Goal: Task Accomplishment & Management: Manage account settings

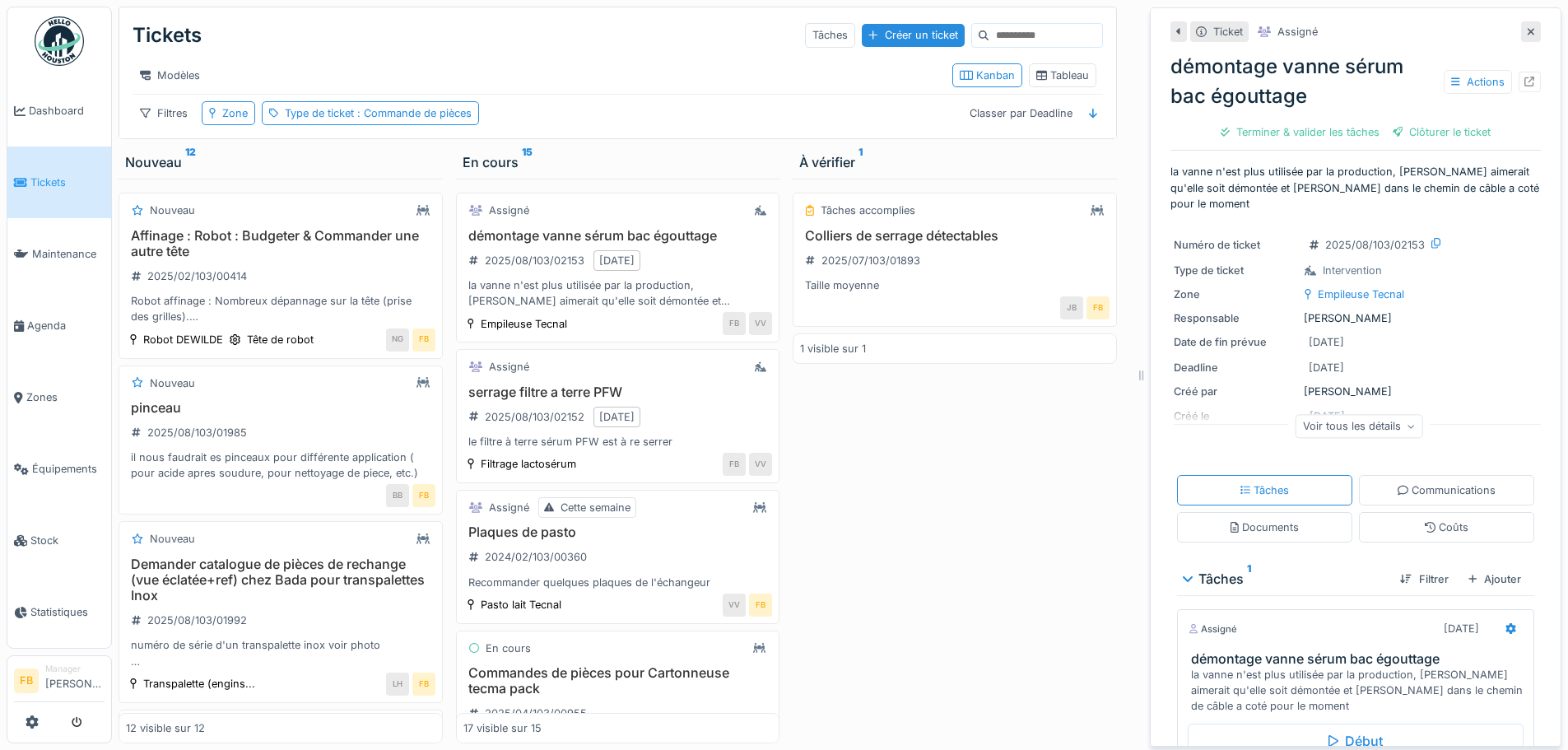
scroll to position [13, 0]
click at [867, 25] on div "Créer un ticket" at bounding box center [912, 35] width 102 height 22
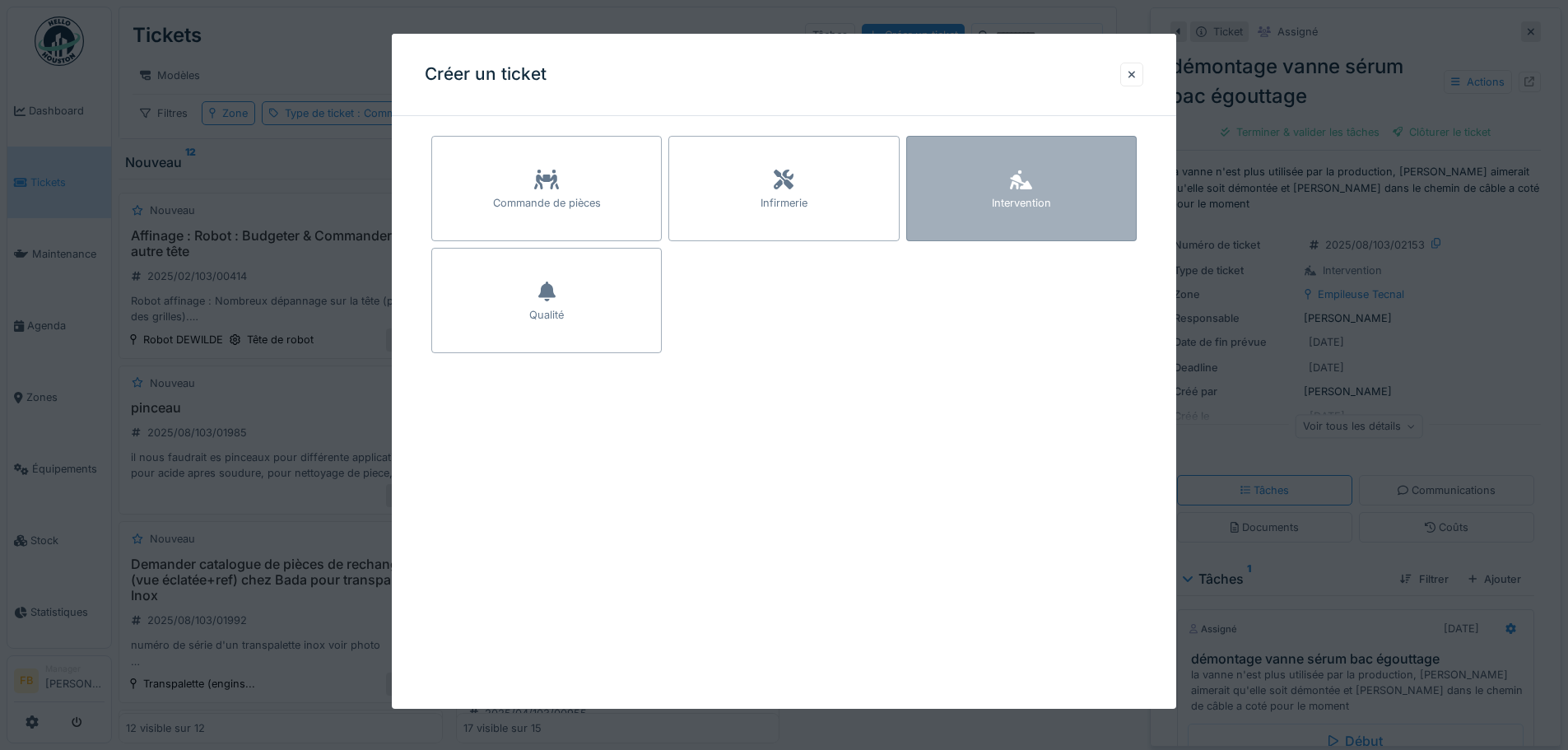
click at [1010, 191] on div "Intervention" at bounding box center [1021, 189] width 231 height 106
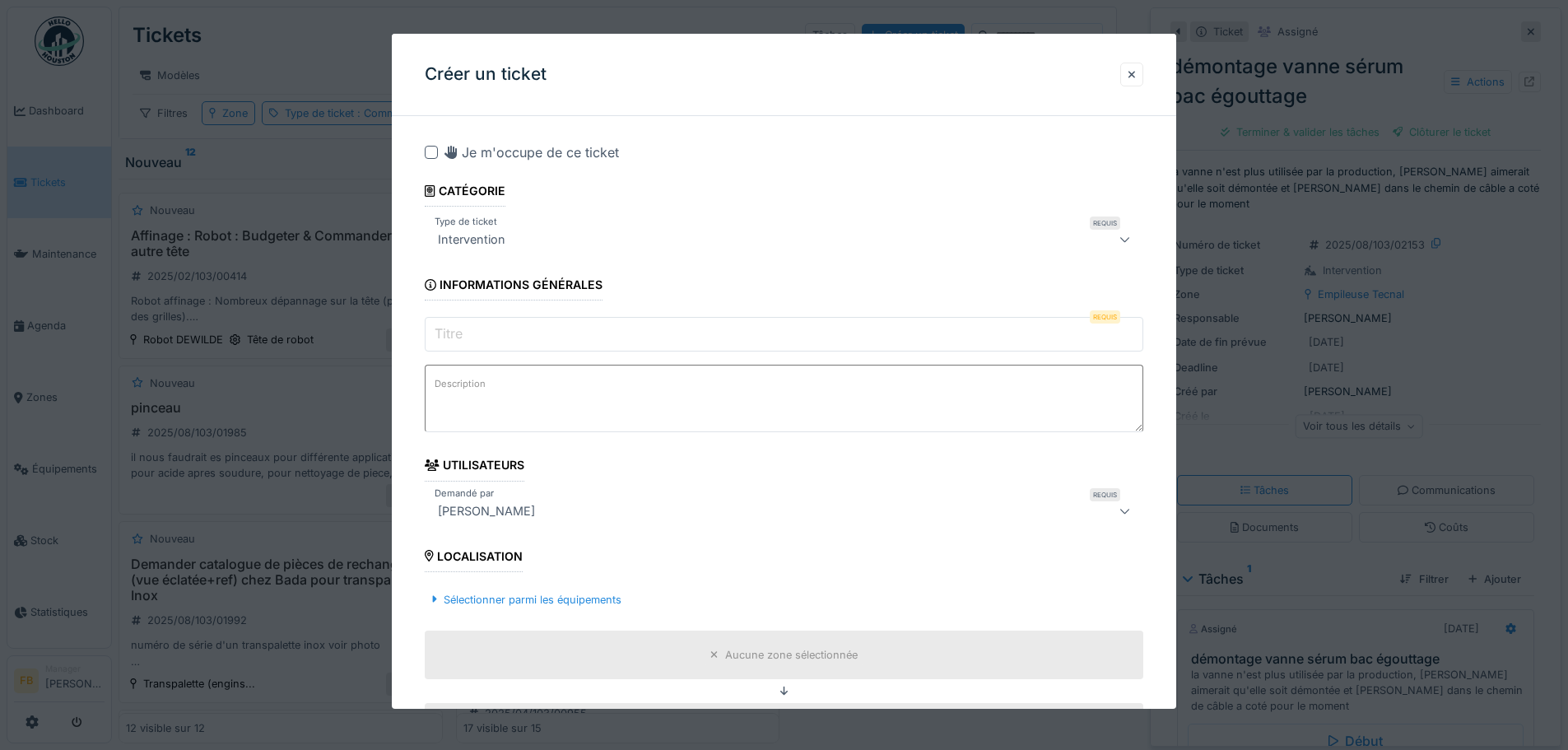
click at [572, 327] on input "Titre" at bounding box center [784, 334] width 718 height 35
click at [1136, 78] on div at bounding box center [1131, 74] width 8 height 15
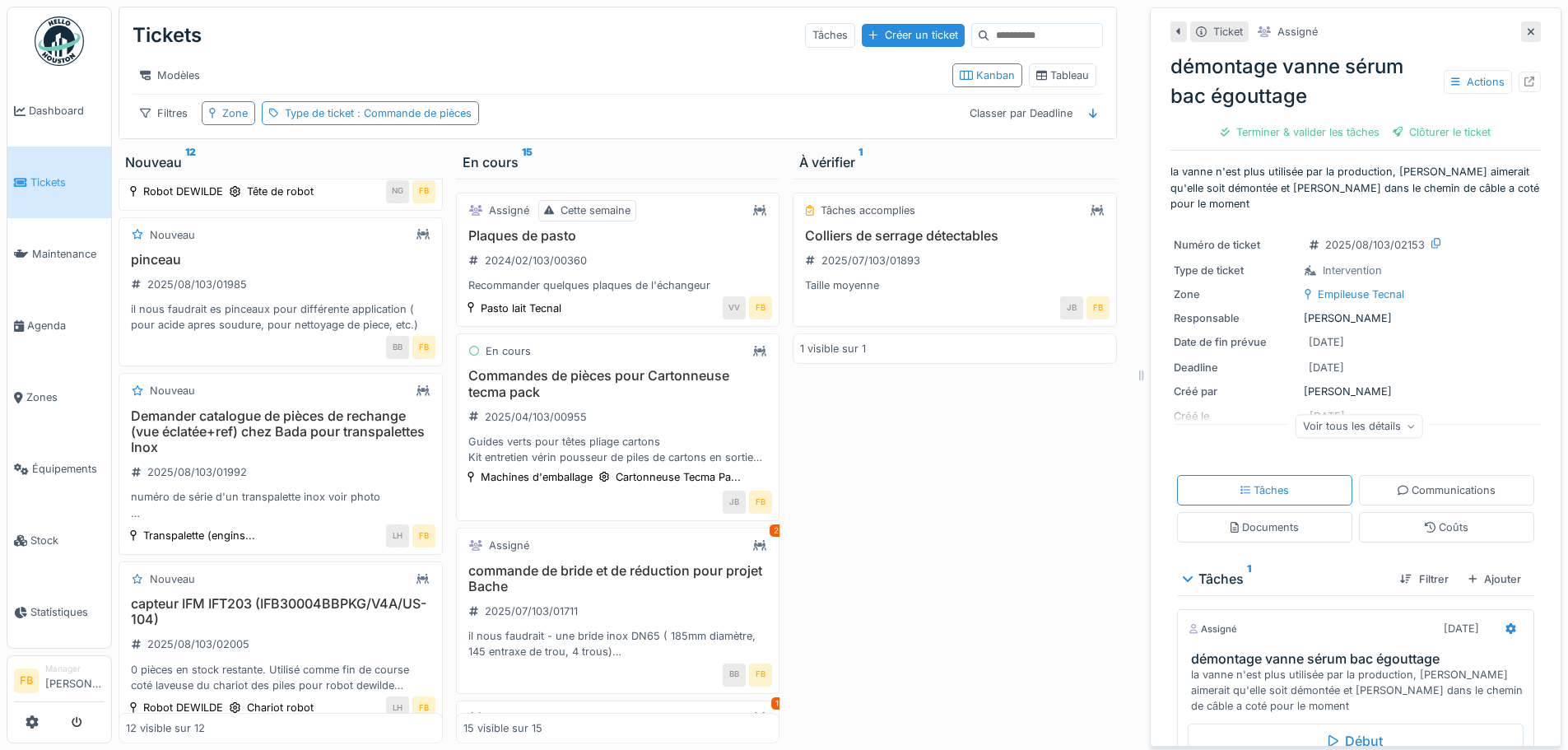
scroll to position [154, 0]
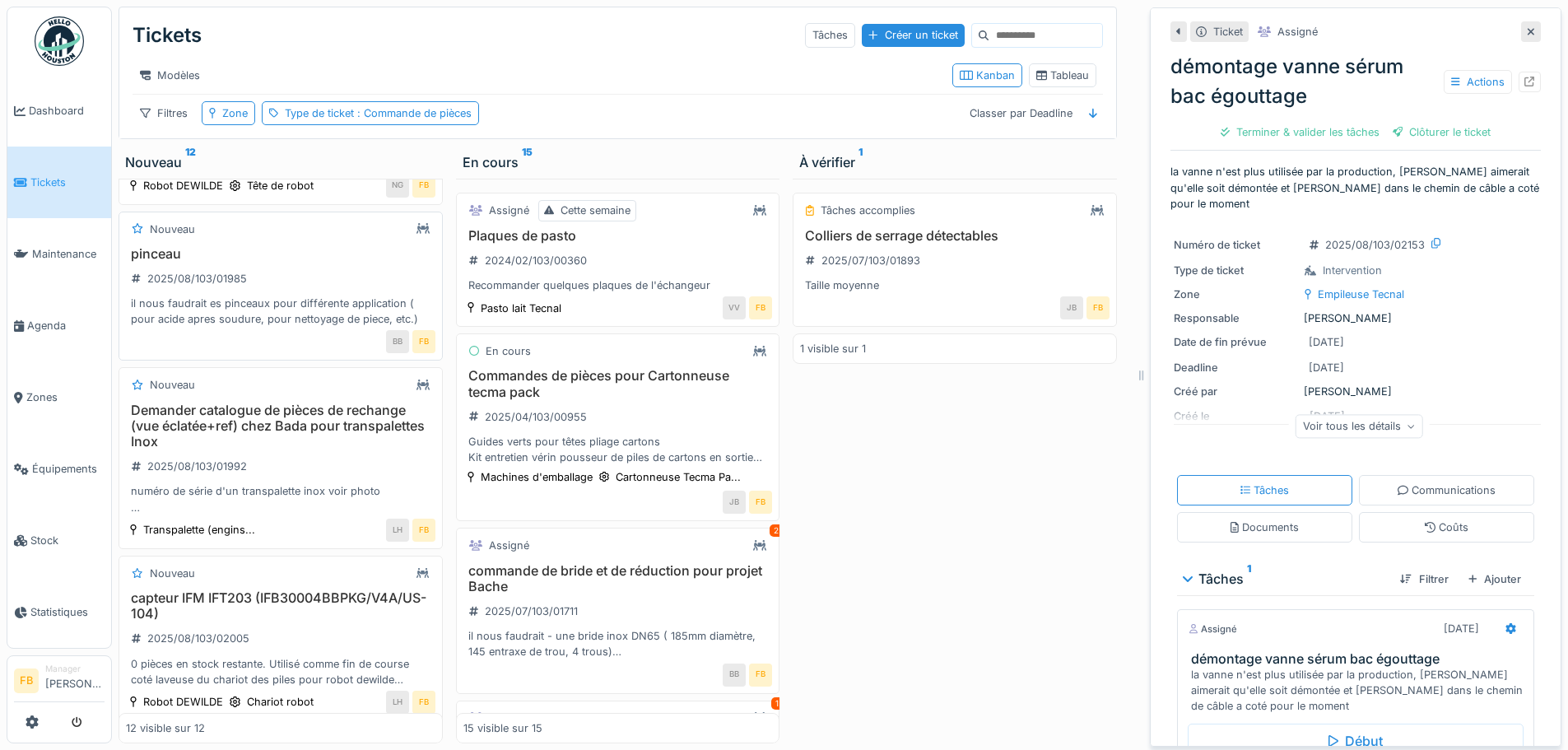
click at [360, 283] on div "pinceau 2025/08/103/01985 il nous faudrait es pinceaux pour différente applicat…" at bounding box center [281, 286] width 309 height 81
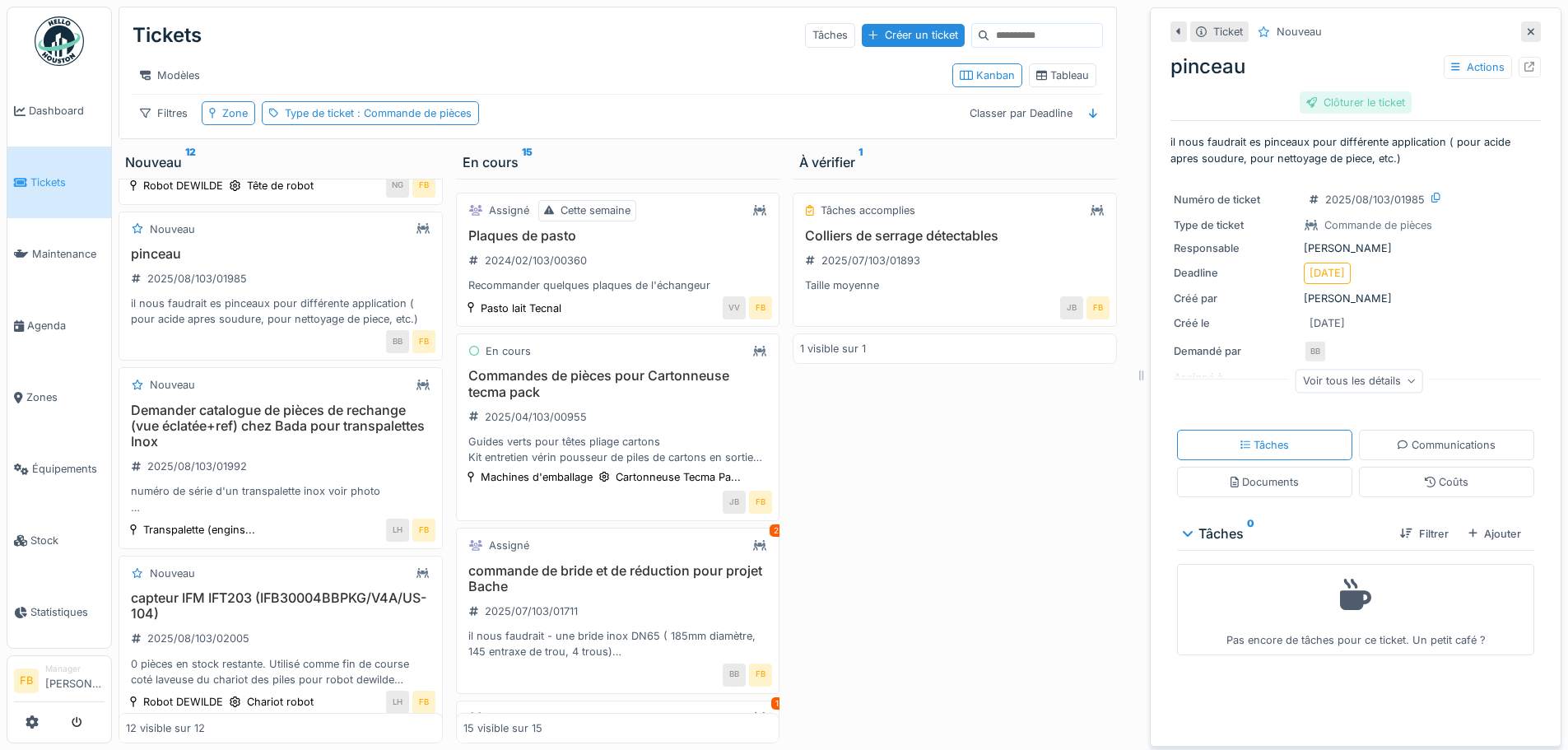
click at [1359, 91] on div "Clôturer le ticket" at bounding box center [1355, 102] width 112 height 22
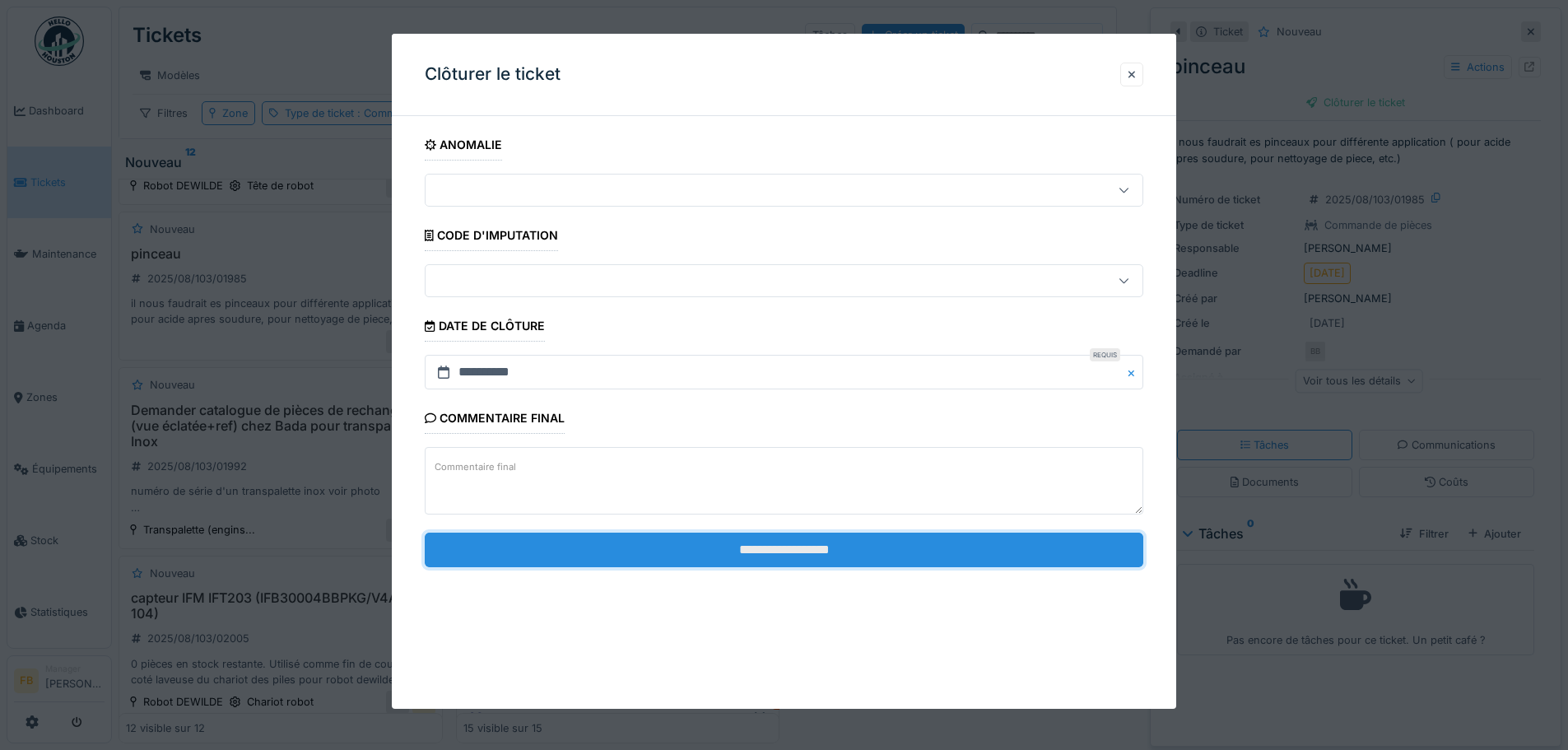
click at [870, 558] on input "**********" at bounding box center [784, 550] width 718 height 35
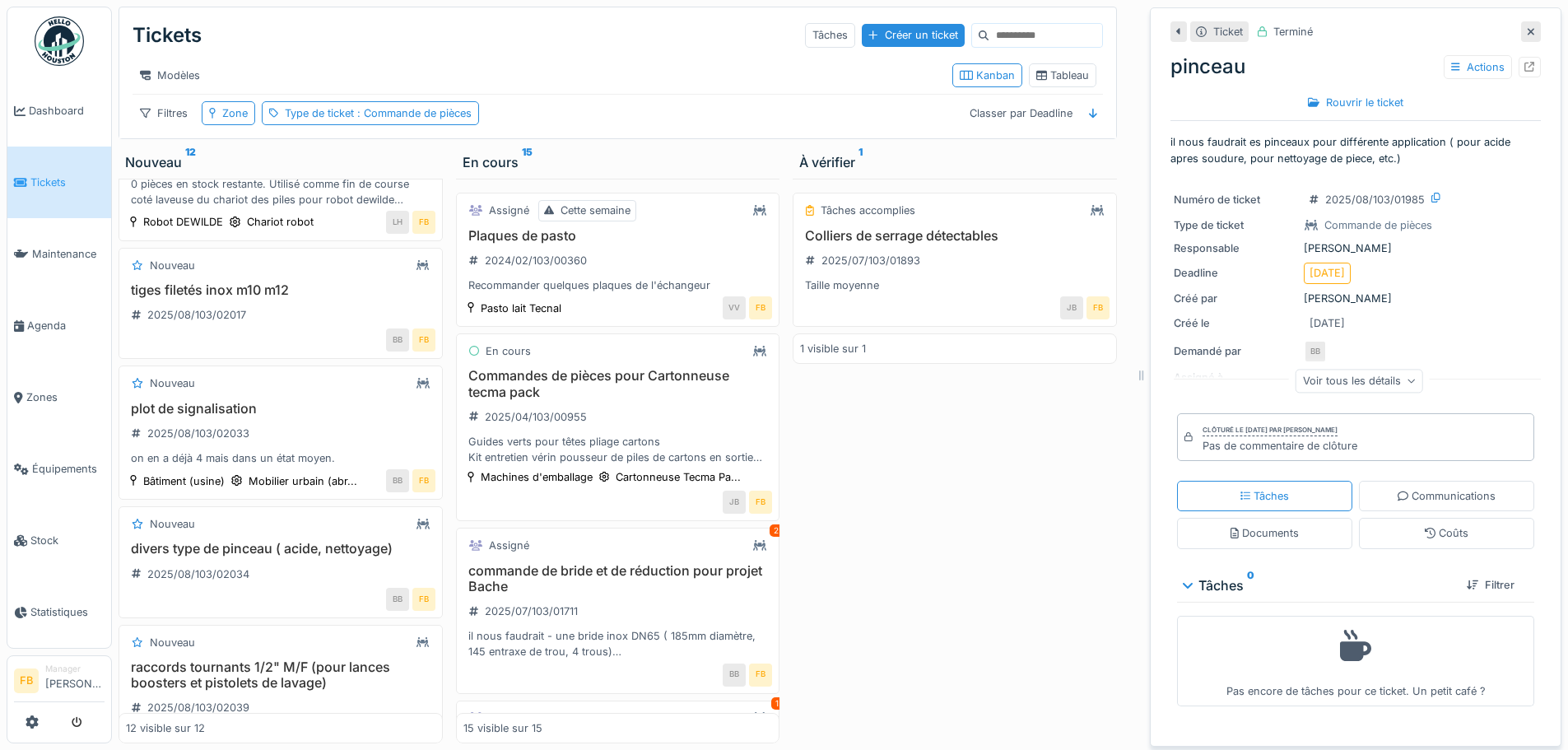
scroll to position [648, 0]
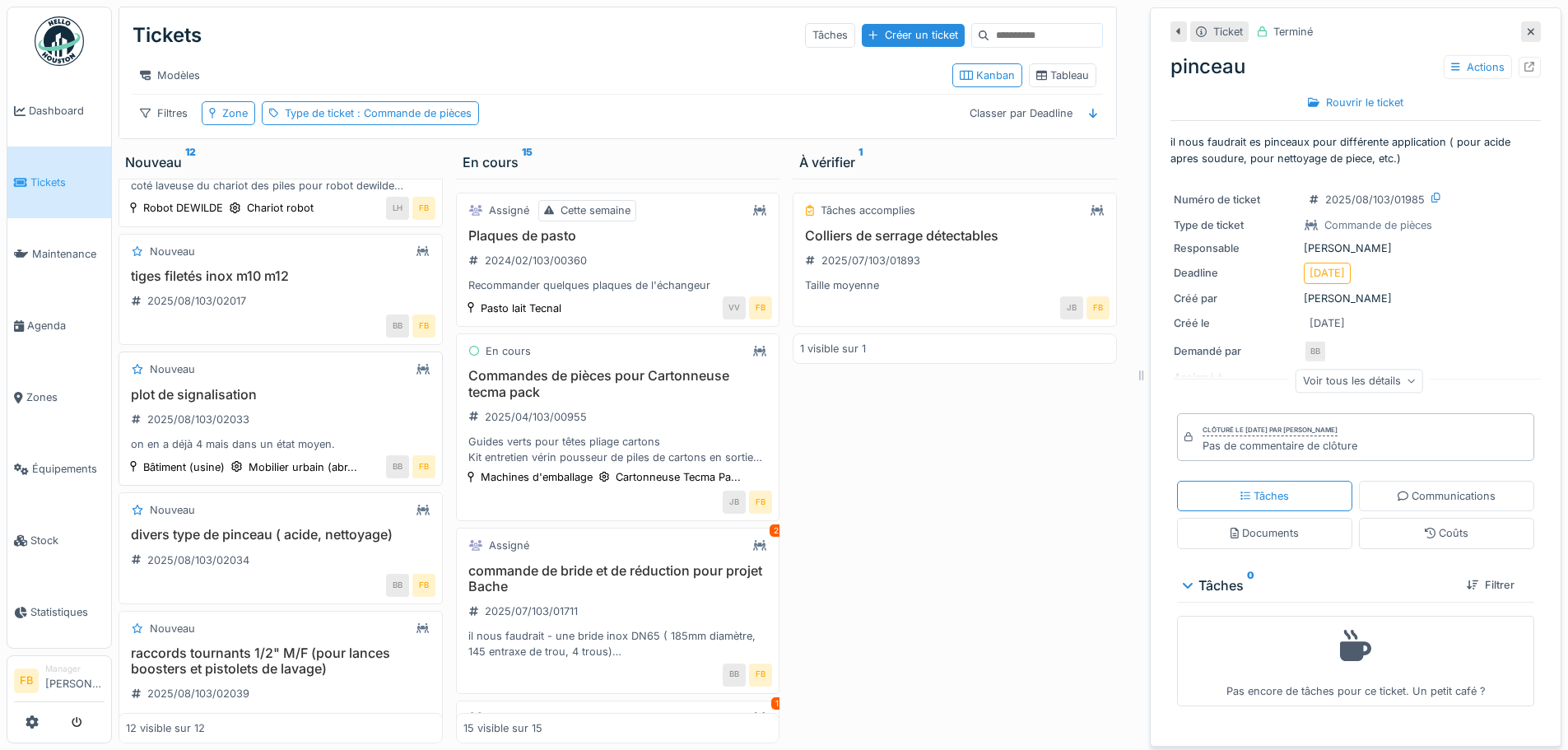
click at [264, 410] on div "plot de signalisation 2025/08/103/02033 on en a déjà 4 mais dans un état moyen." at bounding box center [281, 420] width 309 height 66
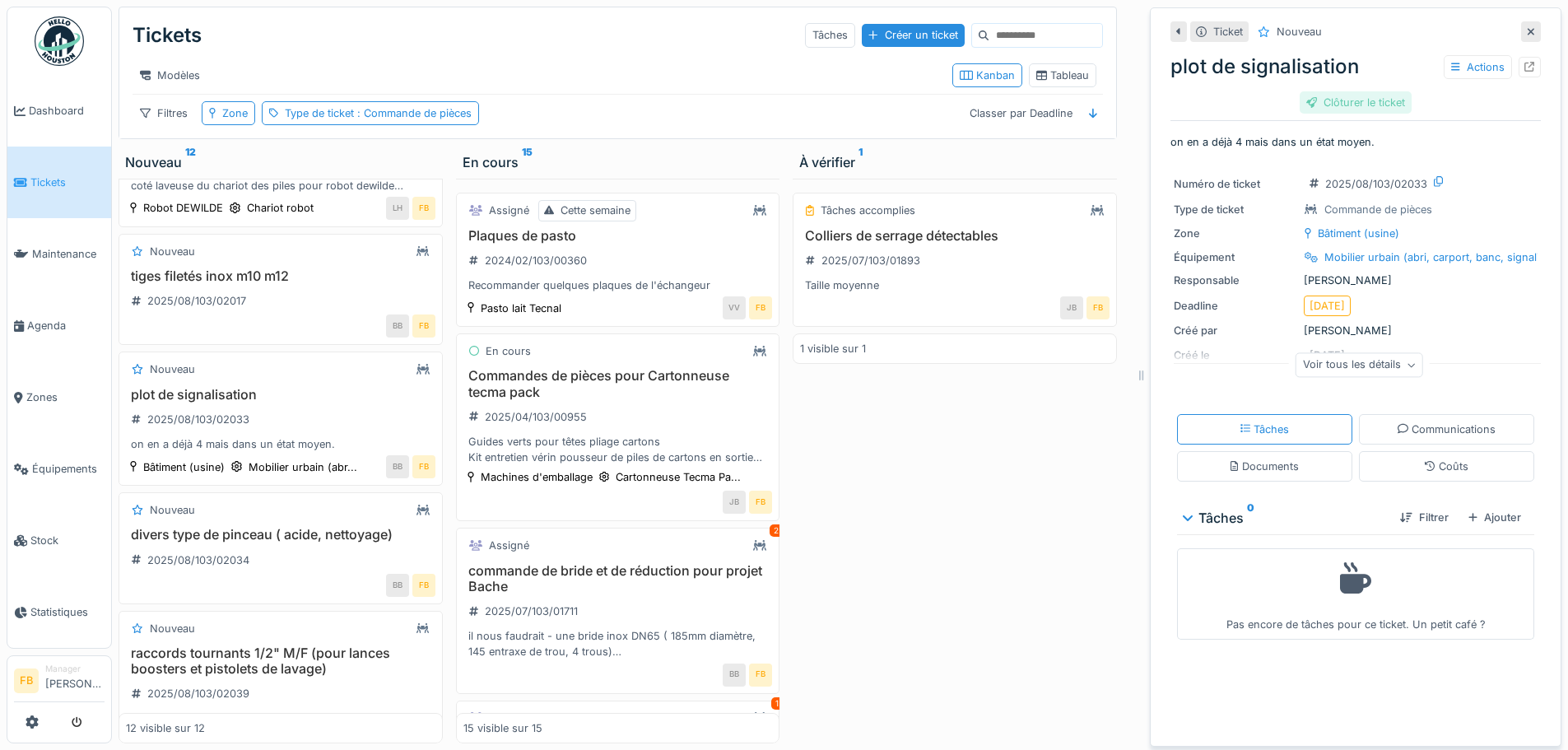
click at [1354, 91] on div "Clôturer le ticket" at bounding box center [1355, 102] width 112 height 22
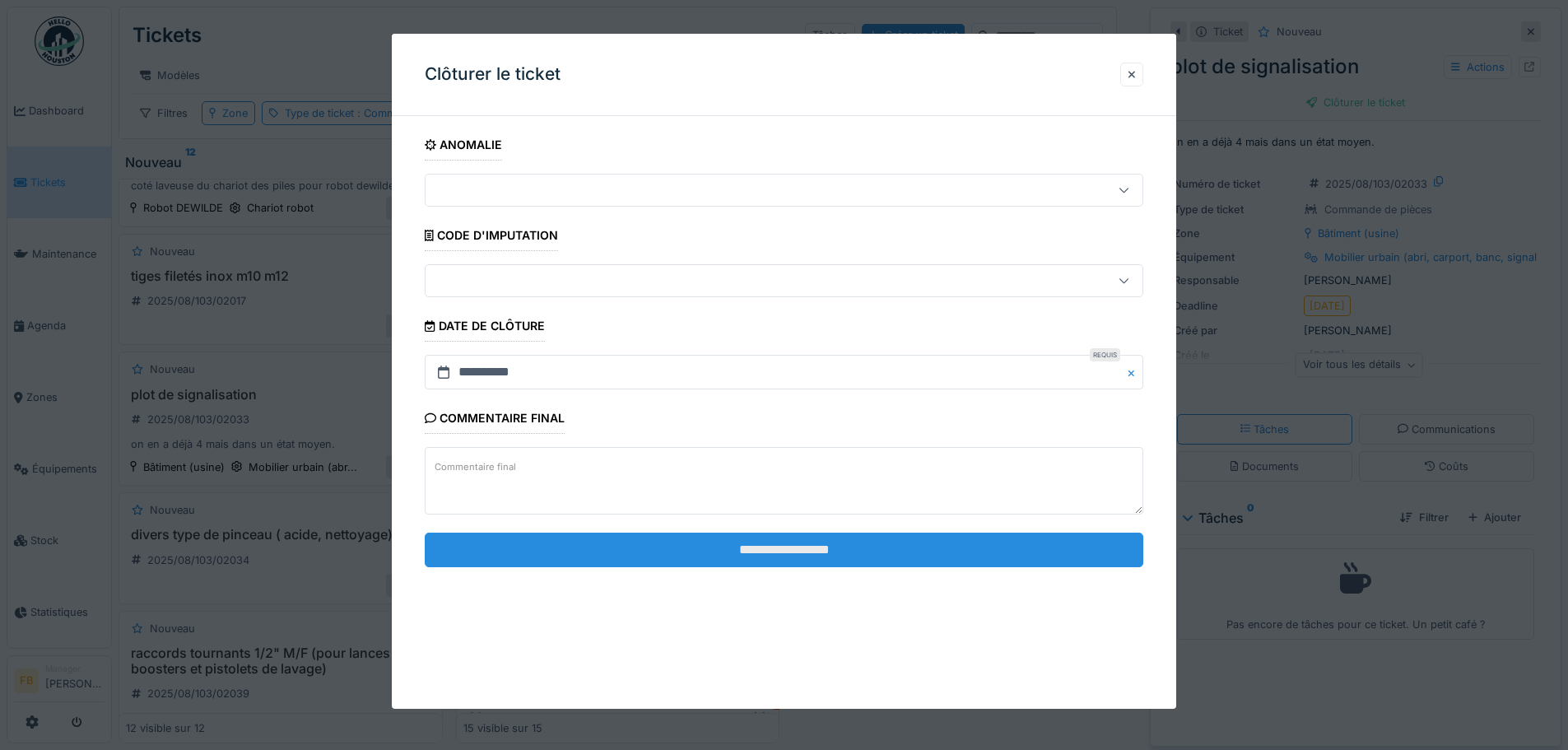
click at [847, 550] on input "**********" at bounding box center [784, 550] width 718 height 35
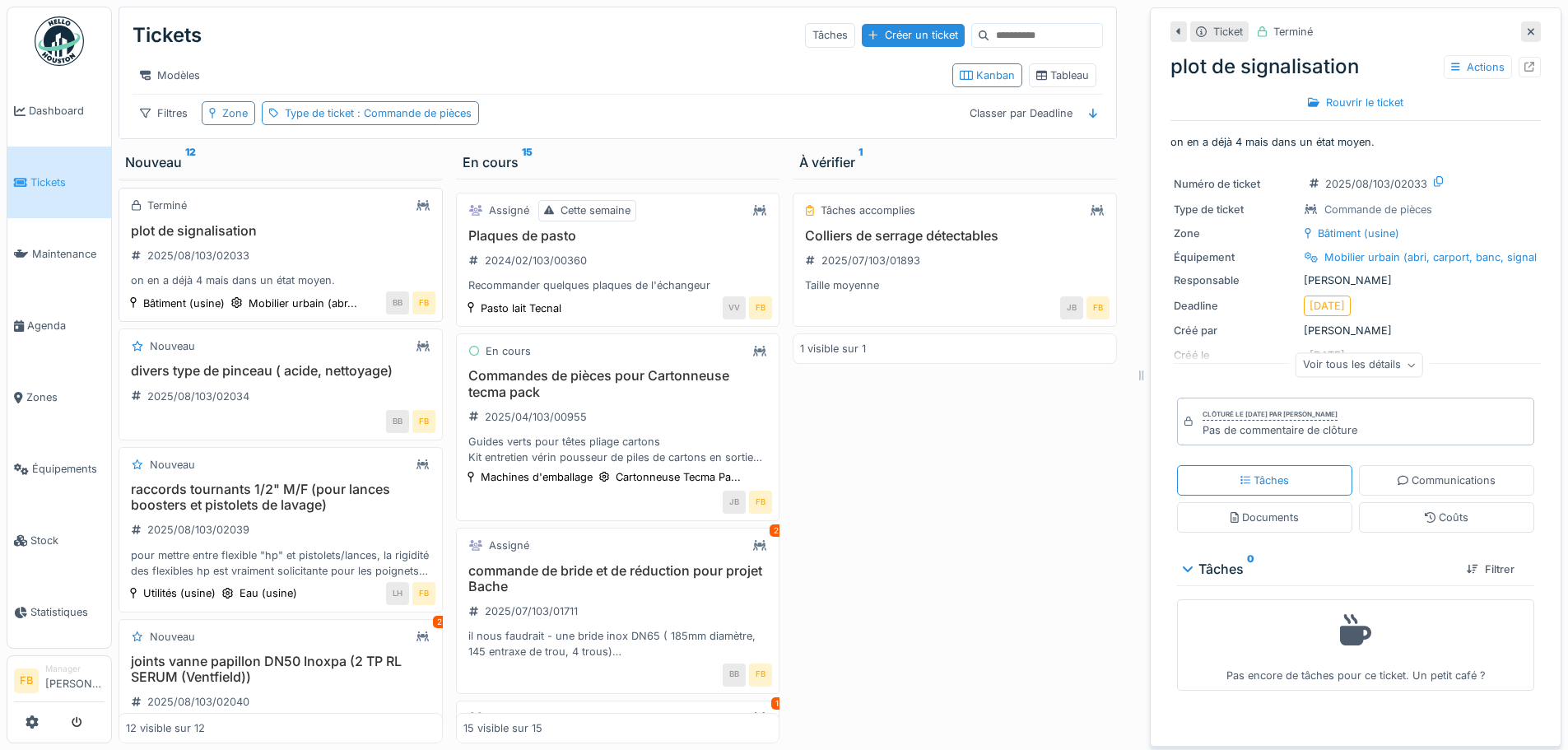
scroll to position [813, 0]
click at [254, 366] on h3 "divers type de pinceau ( acide, nettoyage)" at bounding box center [281, 370] width 309 height 15
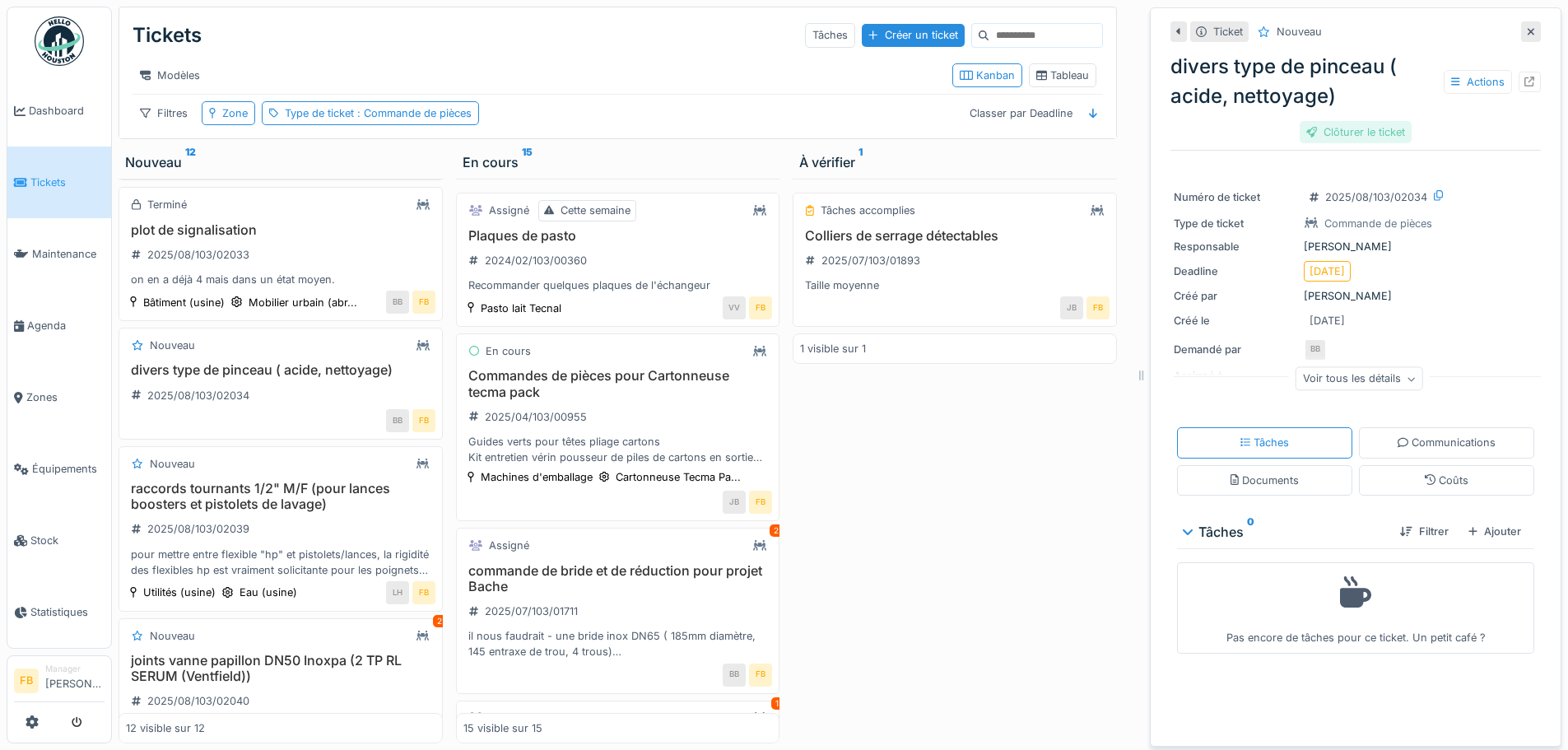
click at [1335, 124] on div "Clôturer le ticket" at bounding box center [1355, 132] width 112 height 22
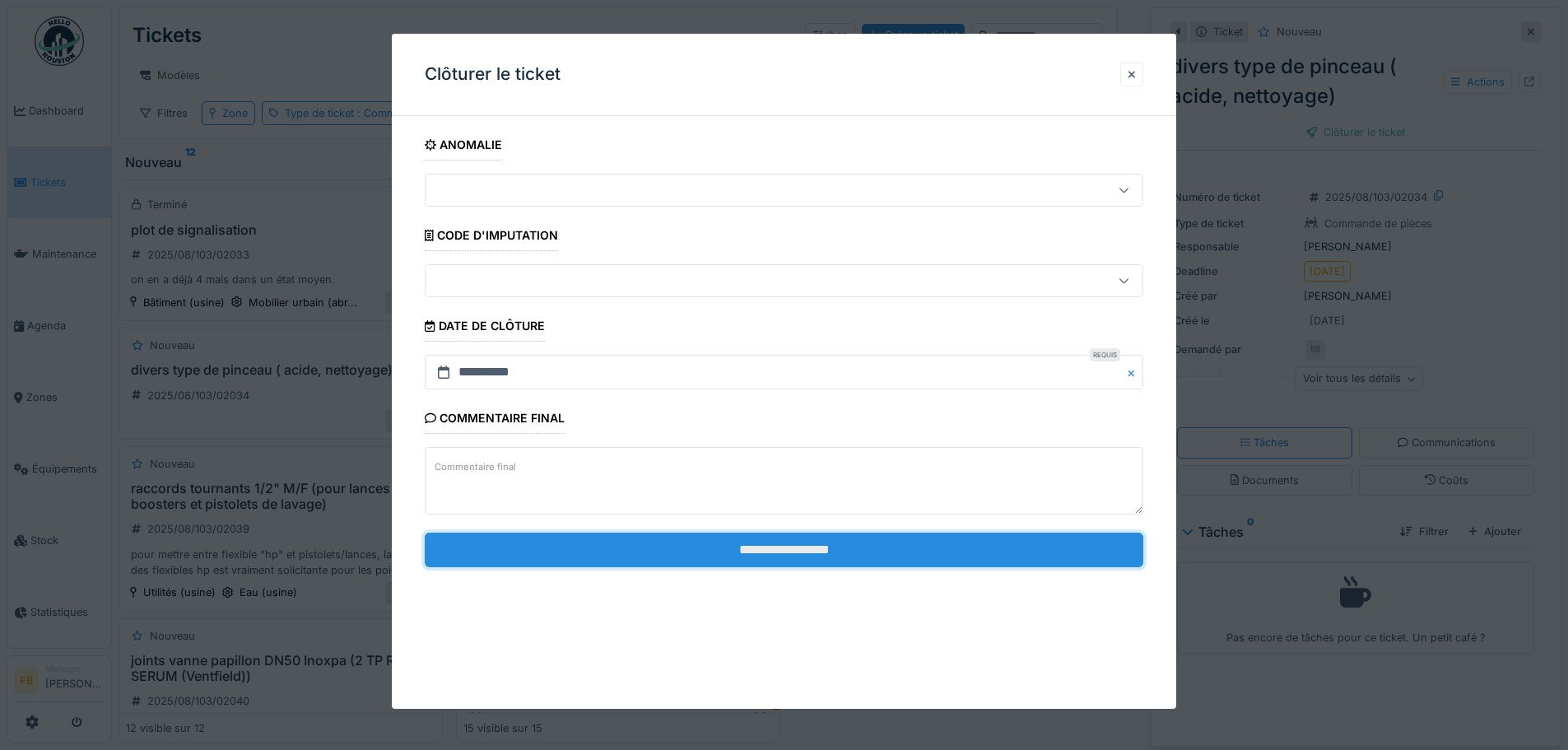
click at [811, 562] on input "**********" at bounding box center [784, 550] width 718 height 35
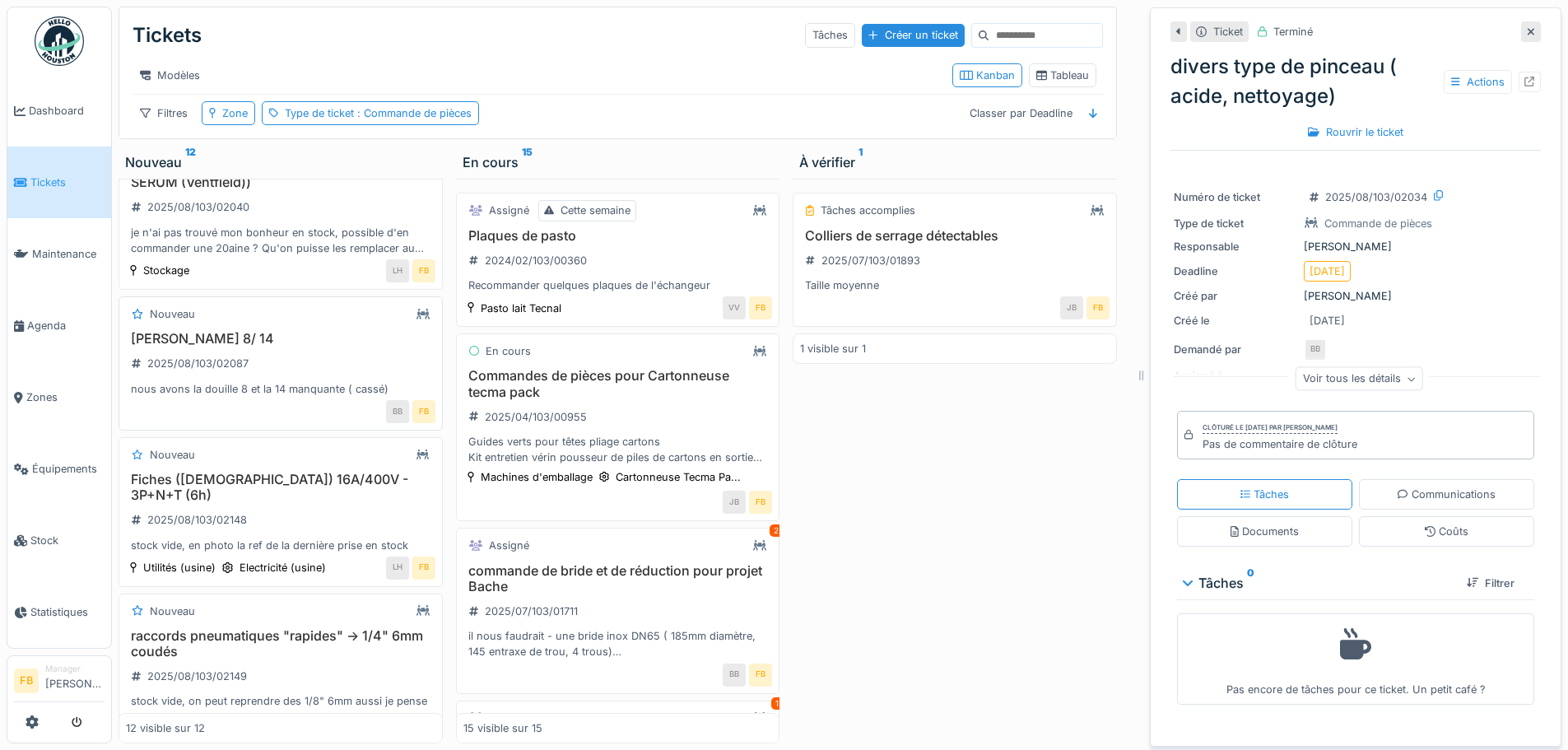
scroll to position [1368, 0]
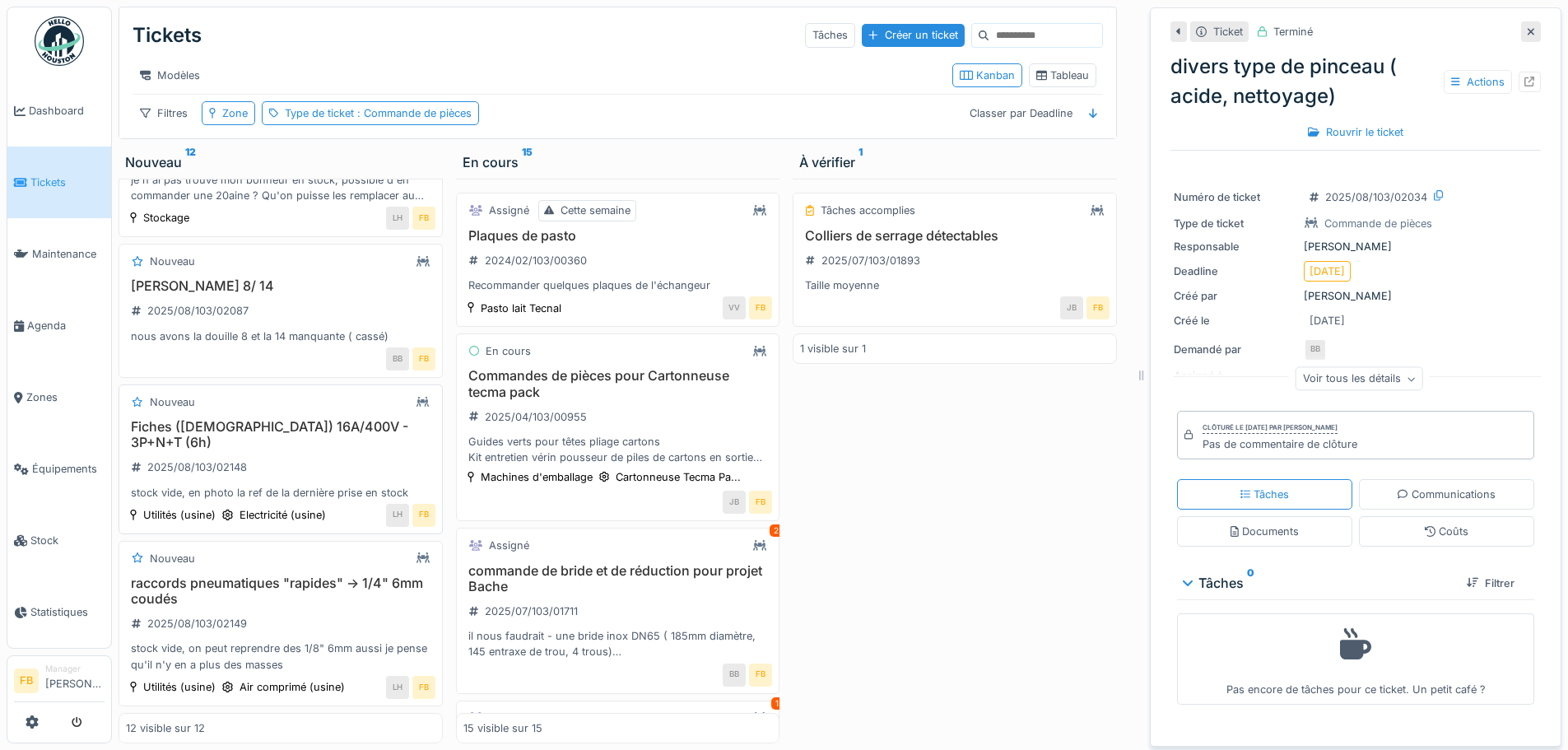
click at [229, 424] on h3 "Fiches (mâles) 16A/400V - 3P+N+T (6h)" at bounding box center [281, 434] width 309 height 31
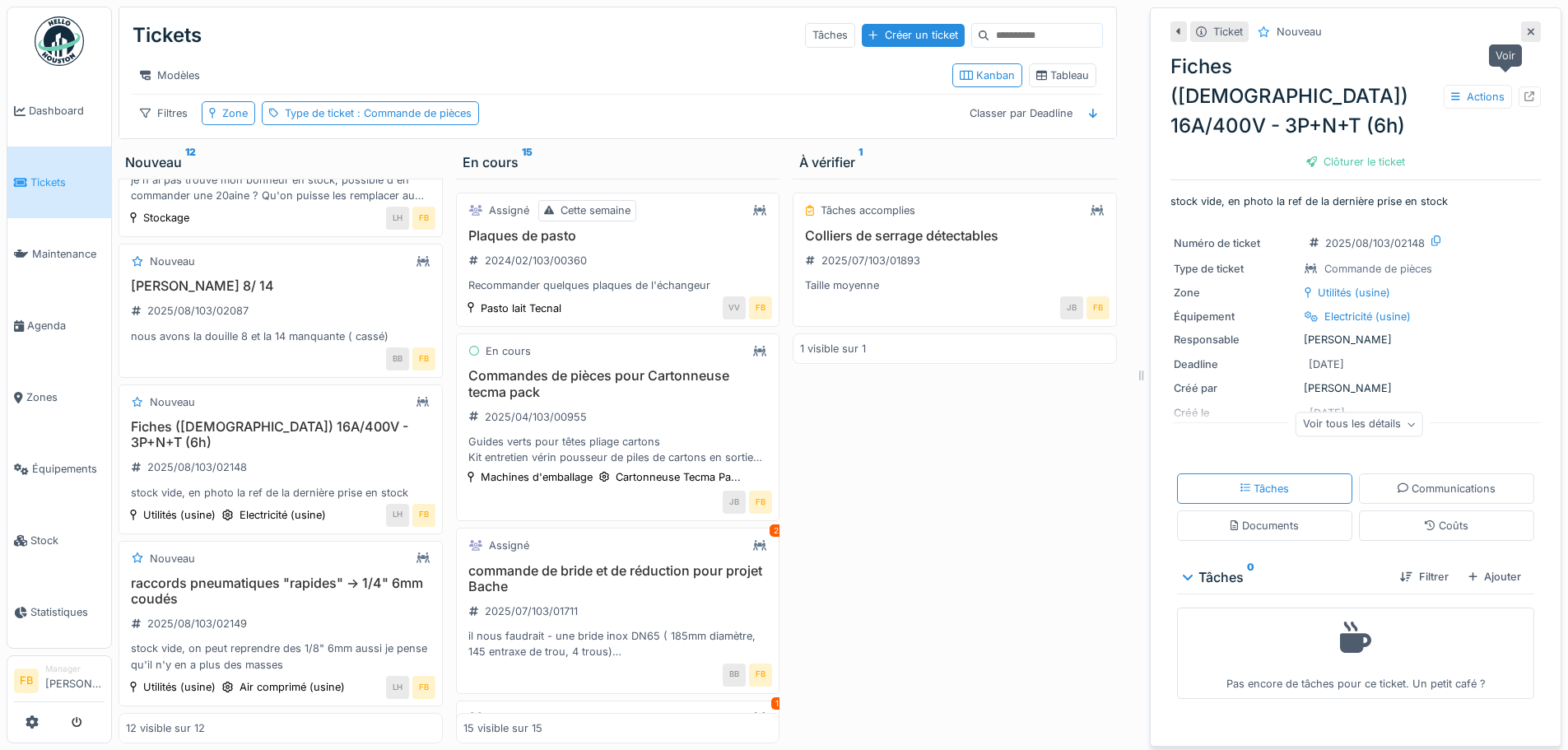
click at [1524, 91] on icon at bounding box center [1530, 97] width 11 height 11
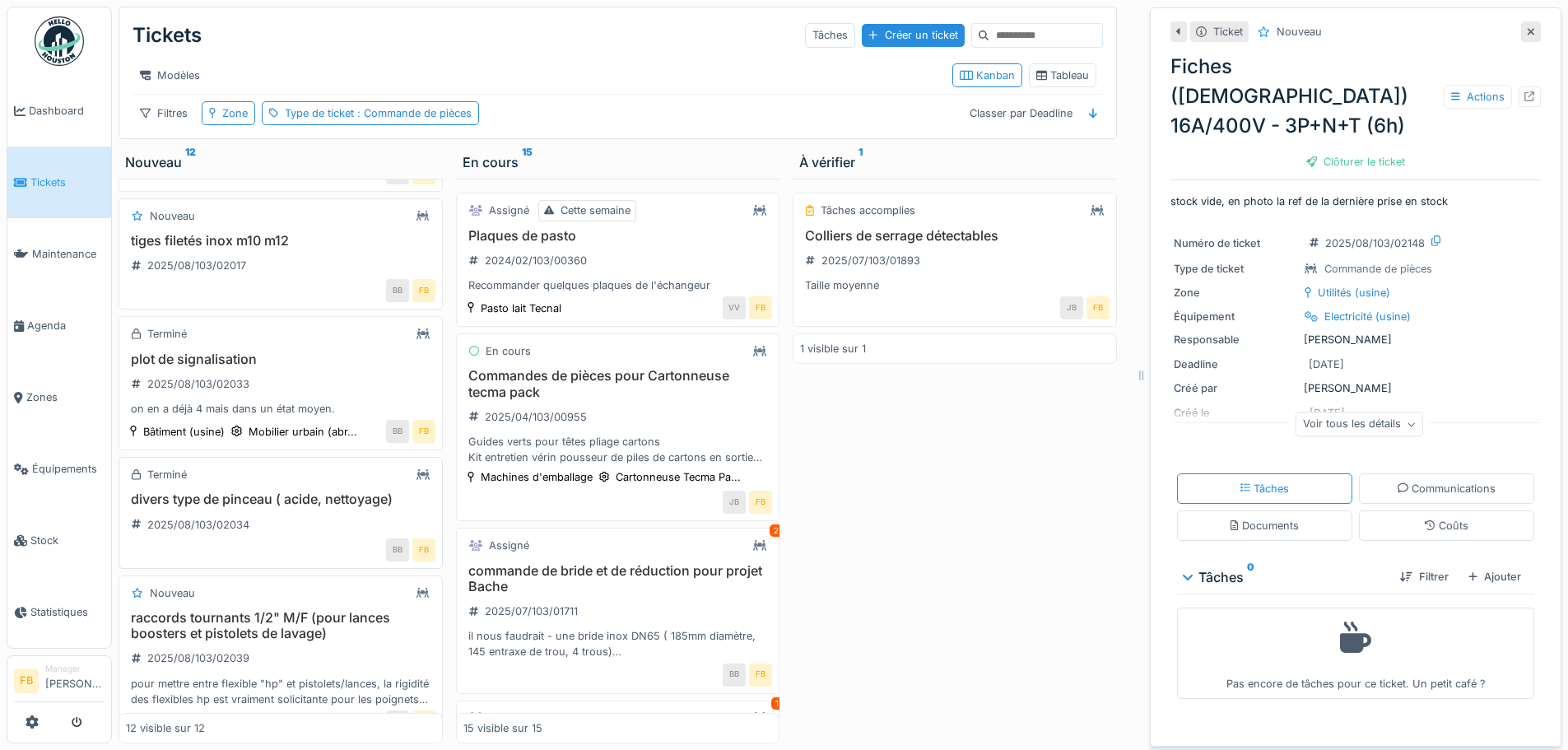
scroll to position [709, 0]
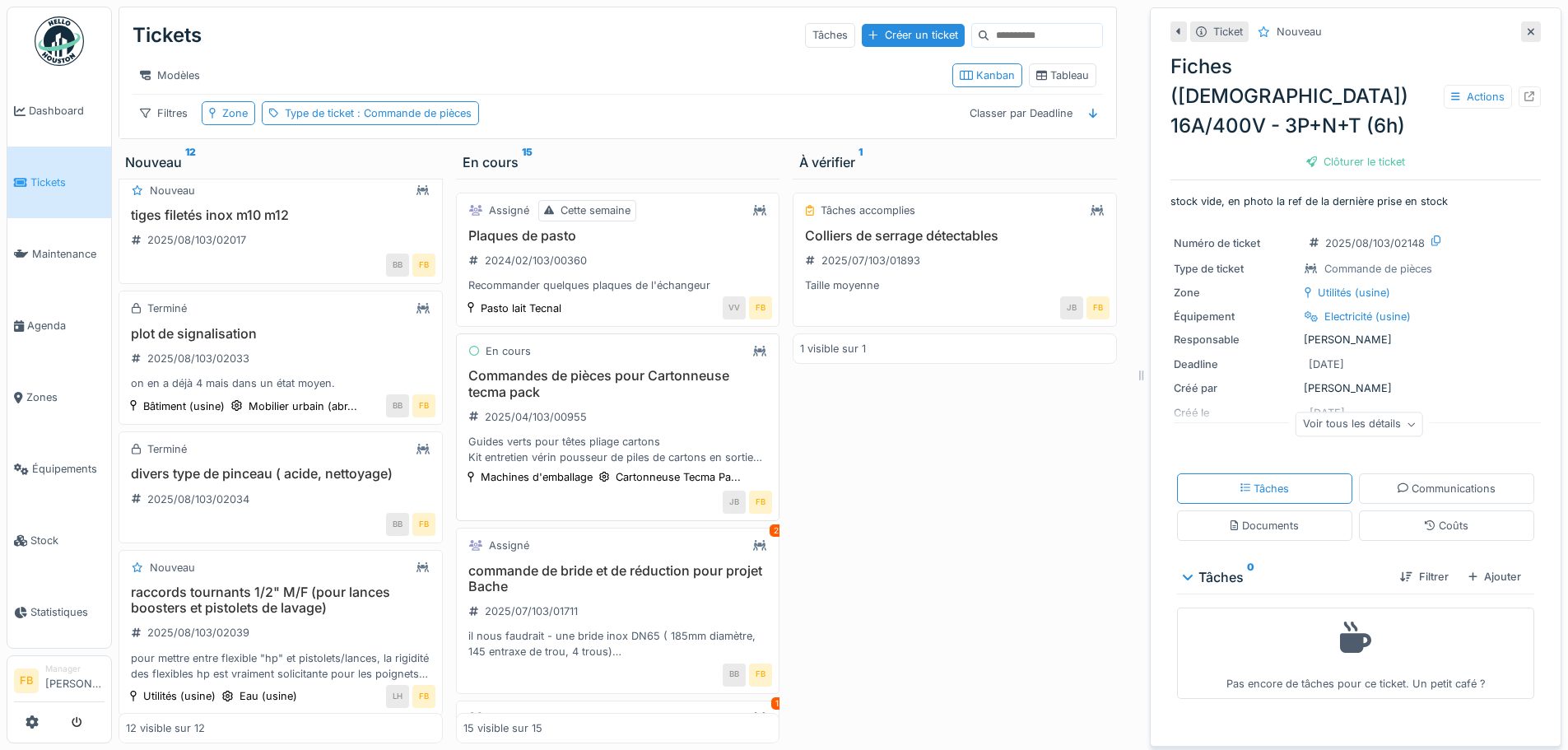
click at [610, 398] on h3 "Commandes de pièces pour Cartonneuse tecma pack" at bounding box center [618, 383] width 309 height 31
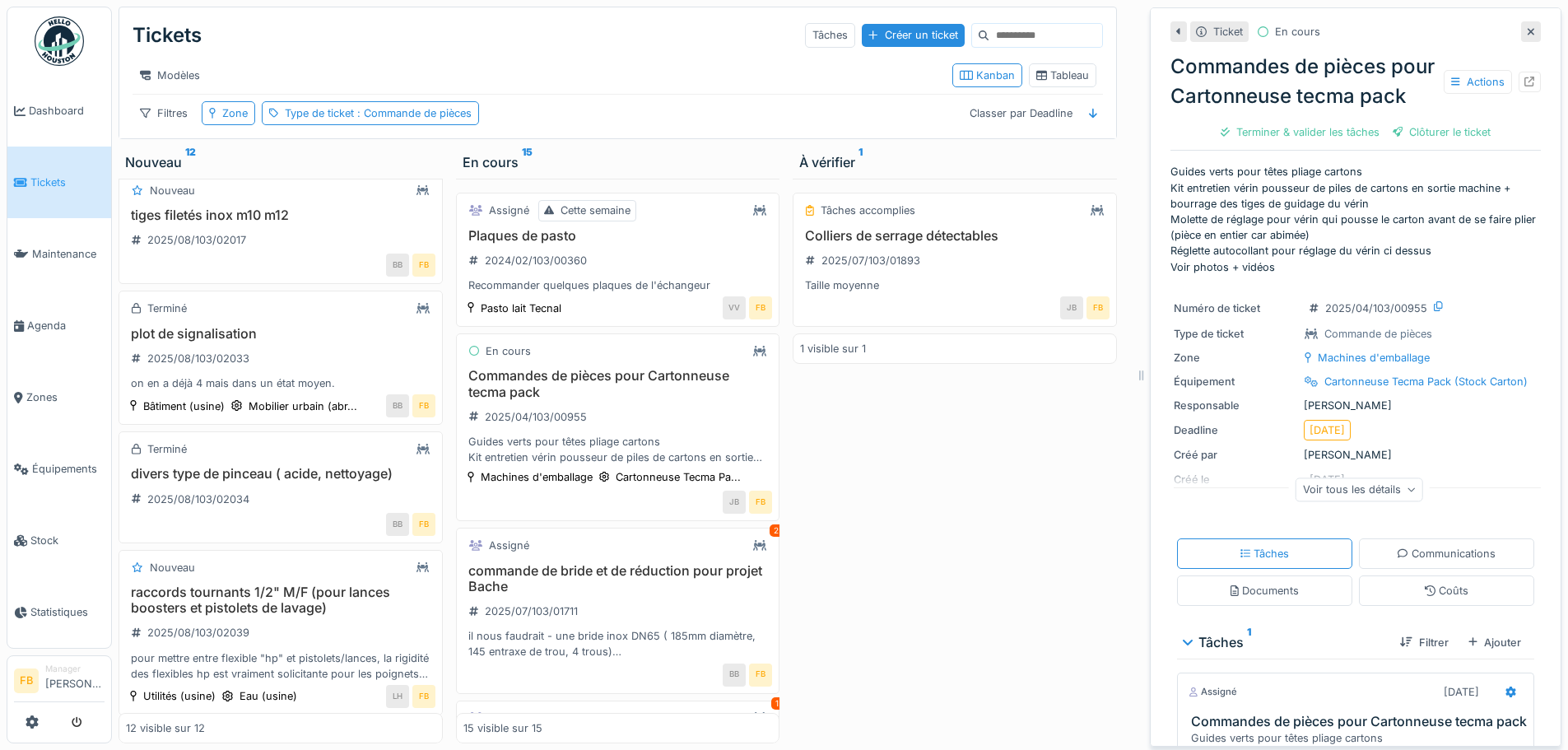
click at [819, 441] on div "Tâches accomplies Colliers de serrage détectables 2025/07/103/01893 Taille moye…" at bounding box center [954, 461] width 325 height 565
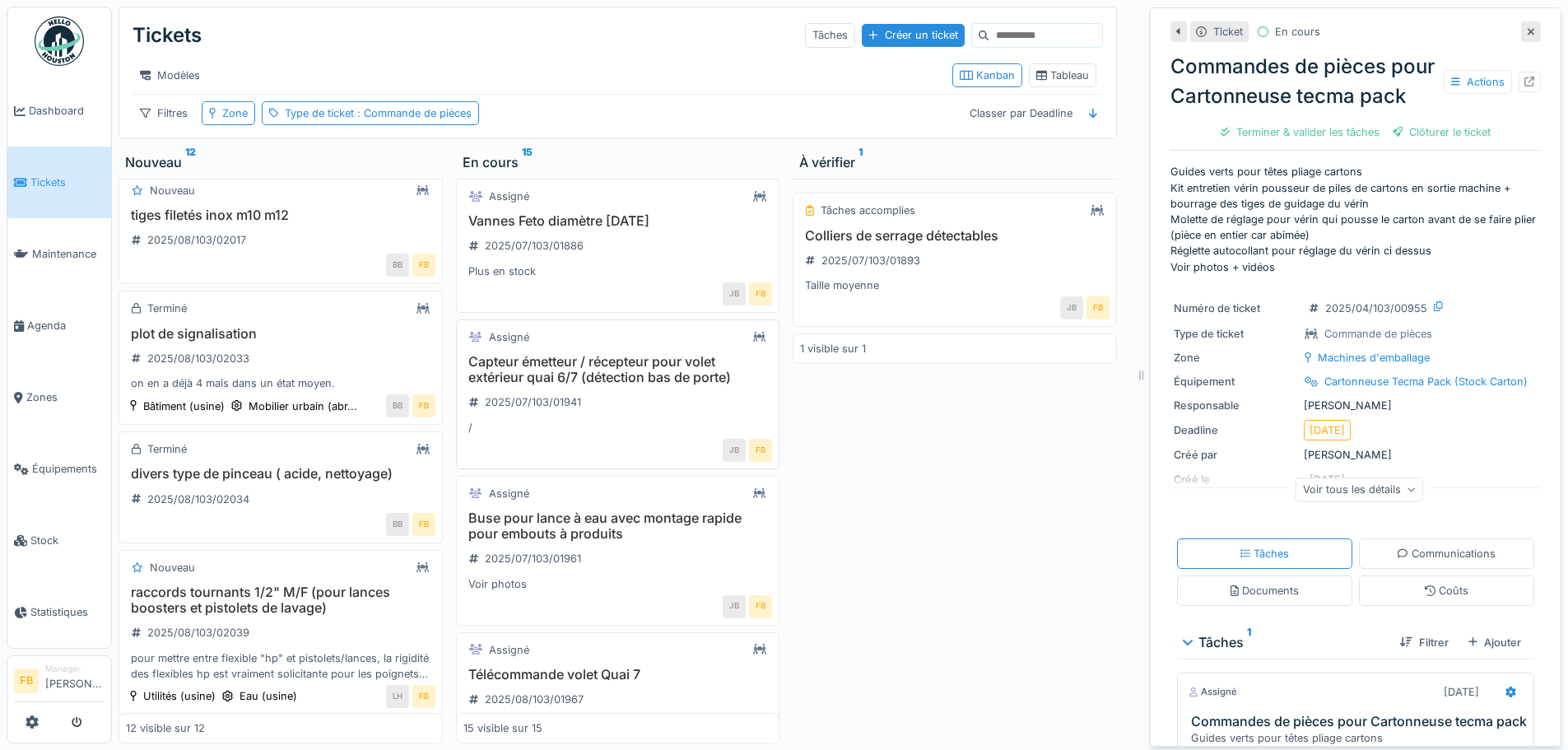
scroll to position [823, 0]
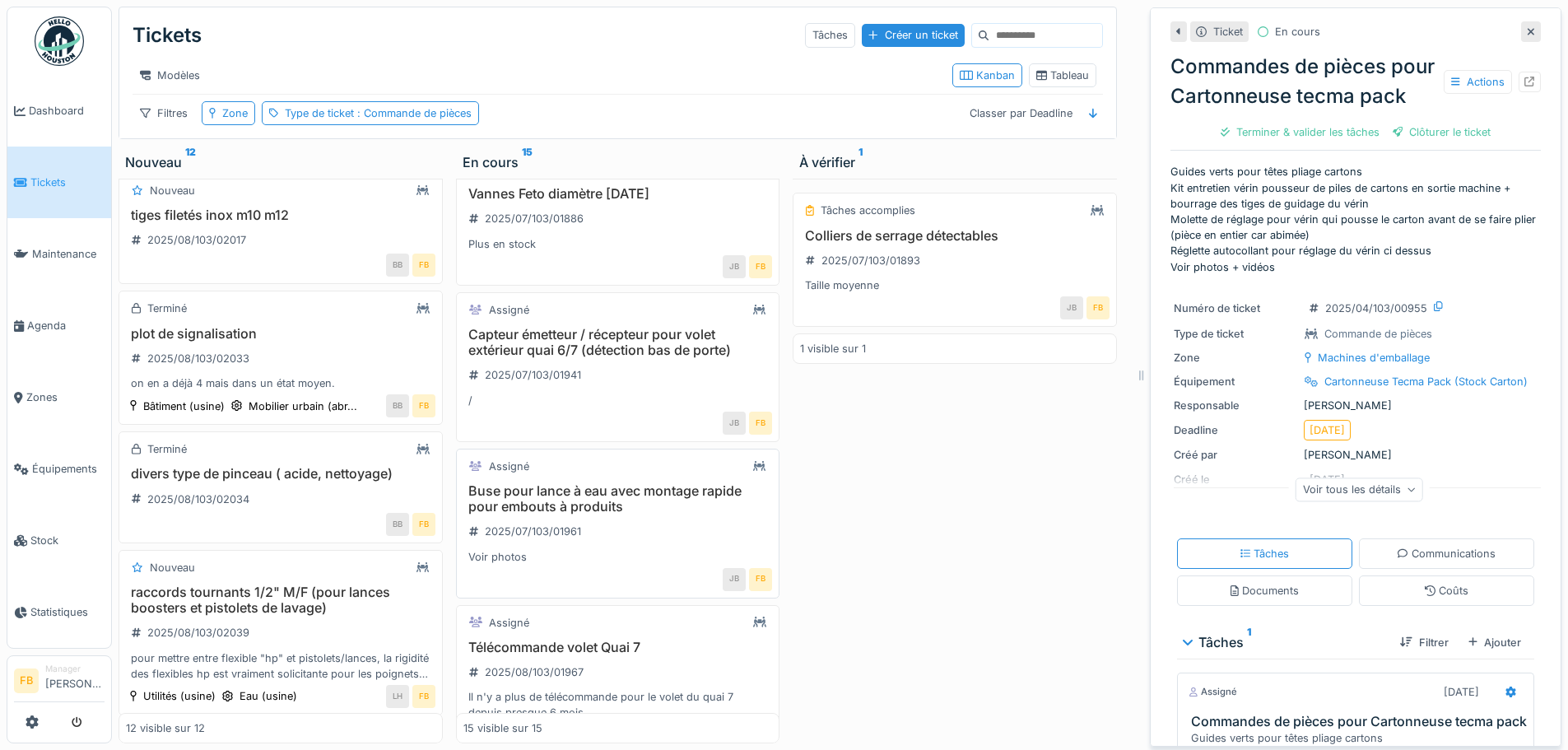
click at [609, 502] on h3 "Buse pour lance à eau avec montage rapide pour embouts à produits" at bounding box center [618, 499] width 309 height 31
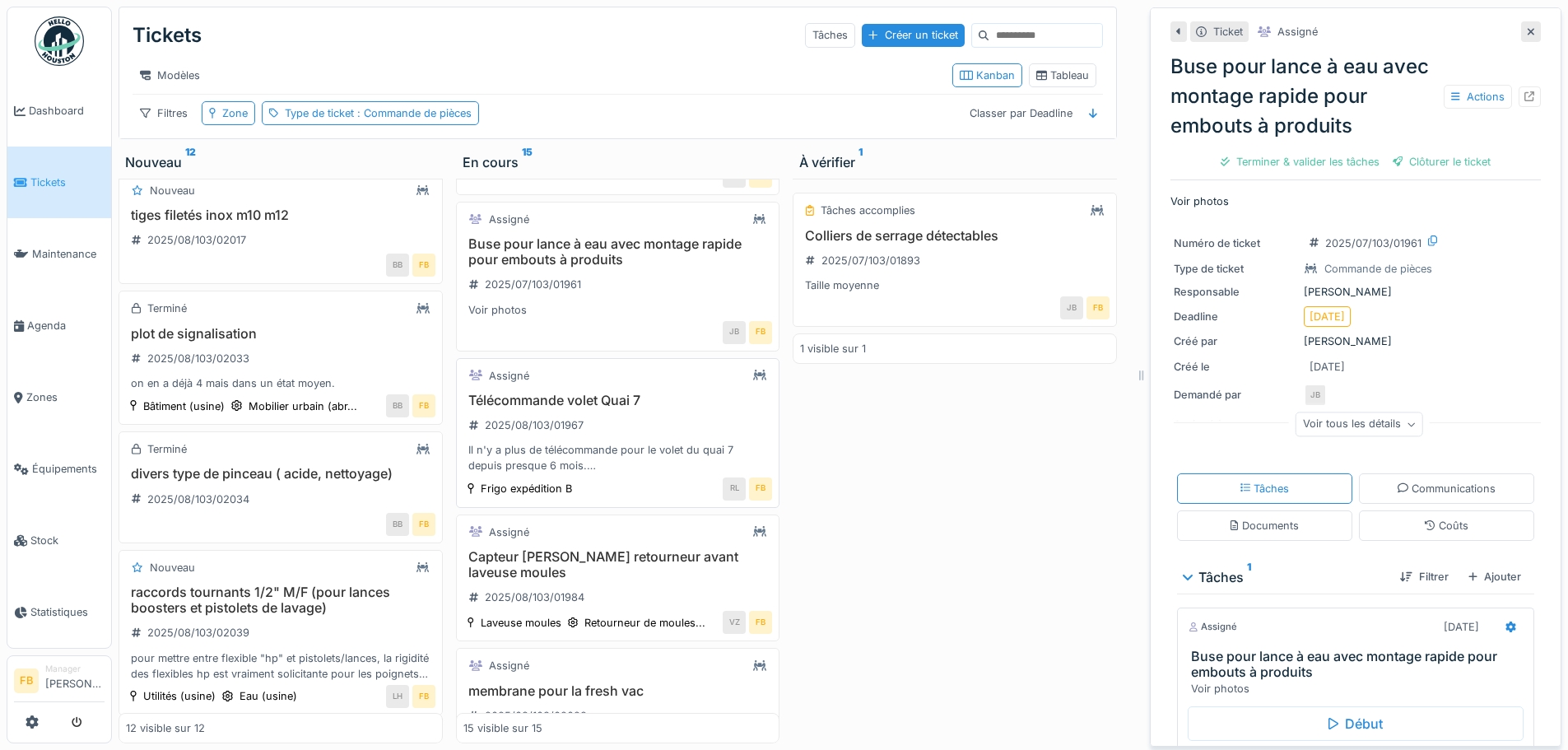
scroll to position [1153, 0]
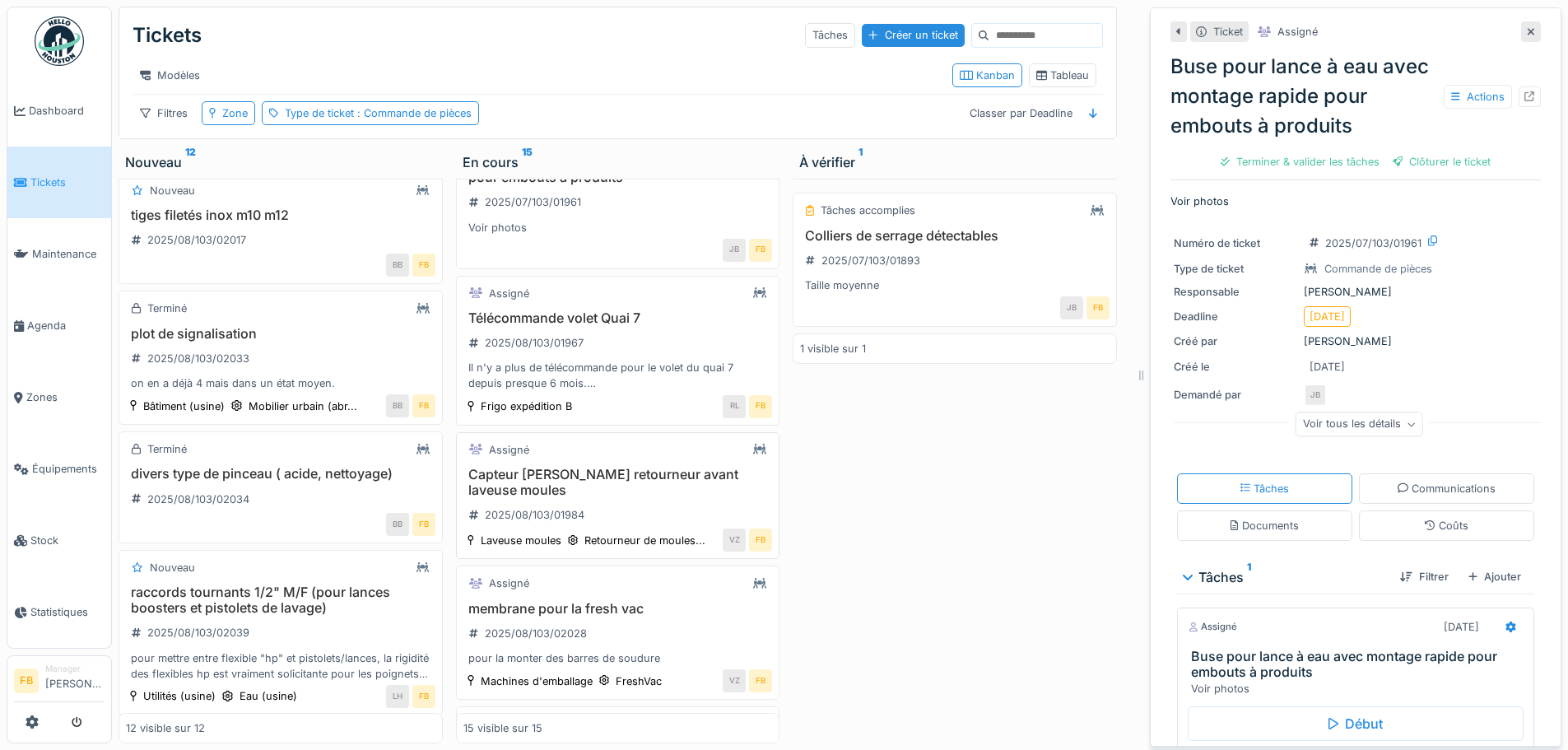
click at [603, 524] on div "Capteur leuze retourneur avant laveuse moules 2025/08/103/01984" at bounding box center [618, 499] width 309 height 63
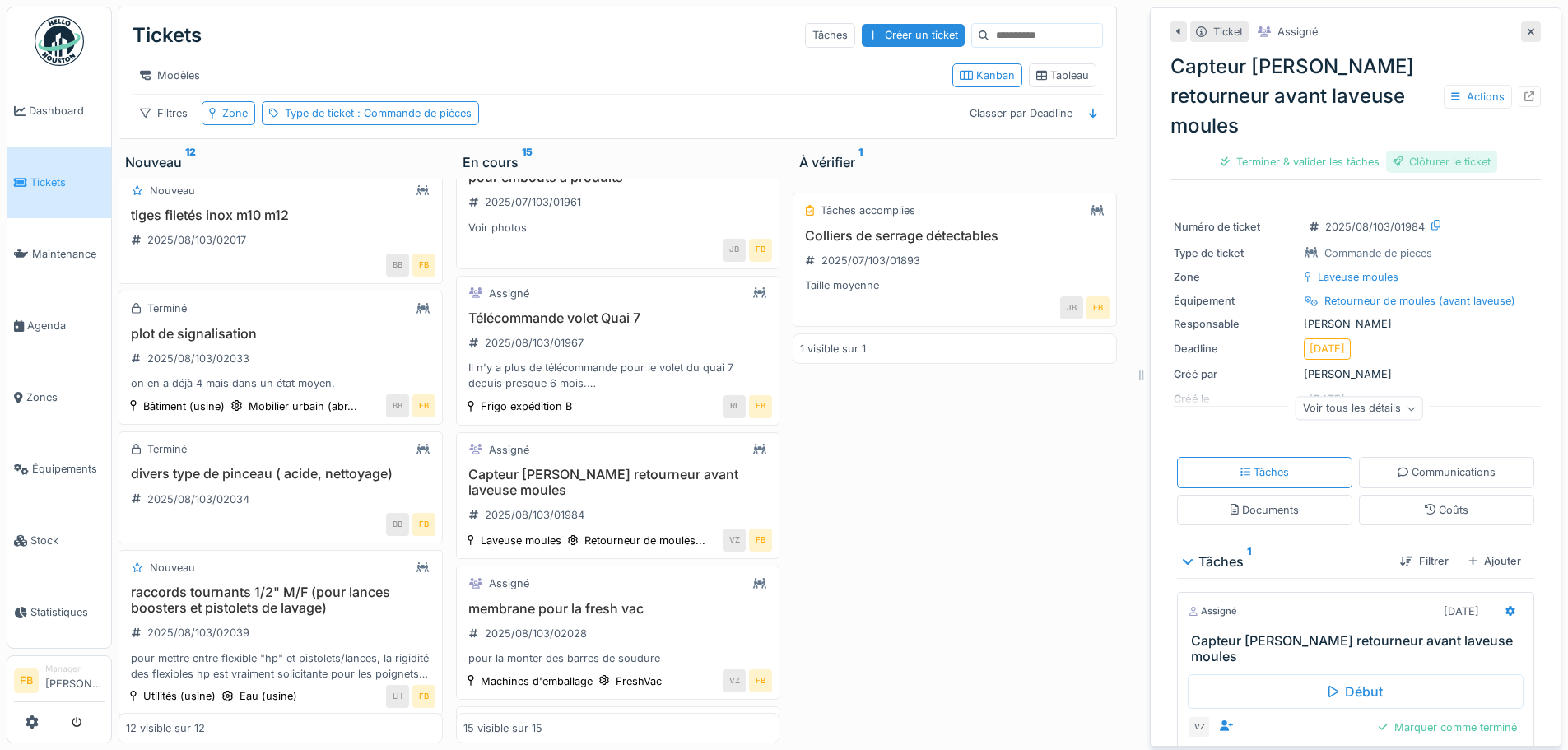
click at [1426, 150] on div "Clôturer le ticket" at bounding box center [1441, 161] width 112 height 22
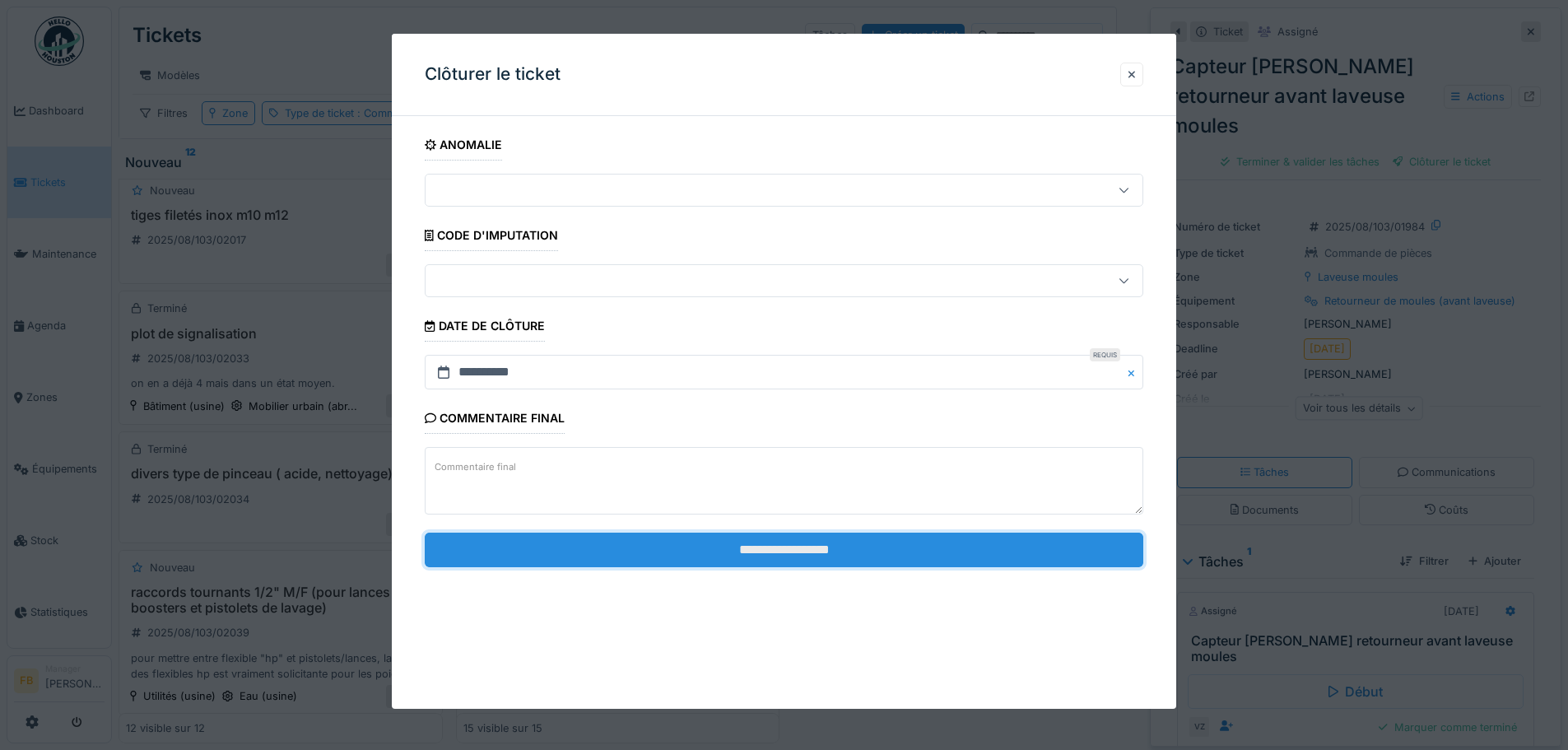
click at [805, 551] on input "**********" at bounding box center [784, 550] width 718 height 35
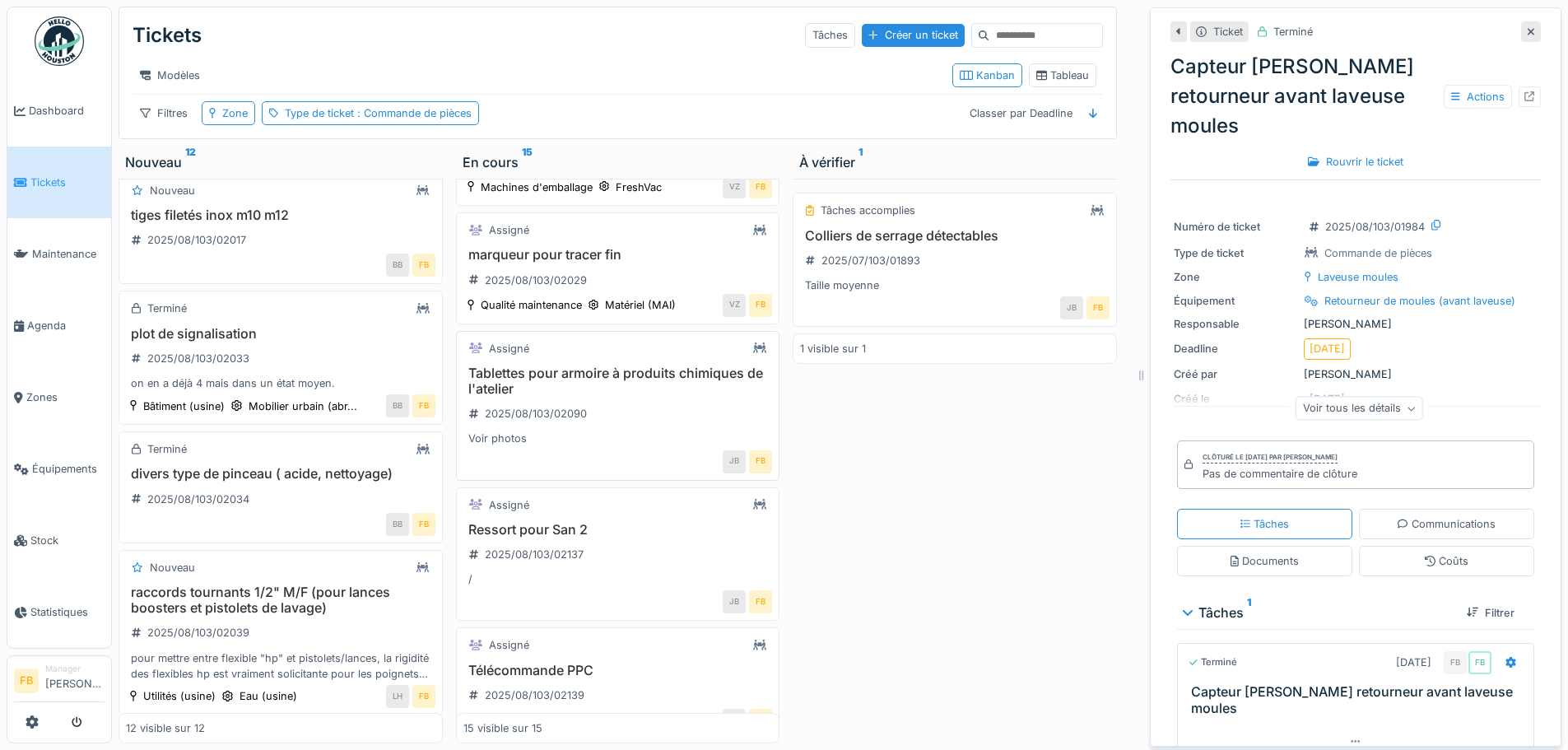
scroll to position [1726, 0]
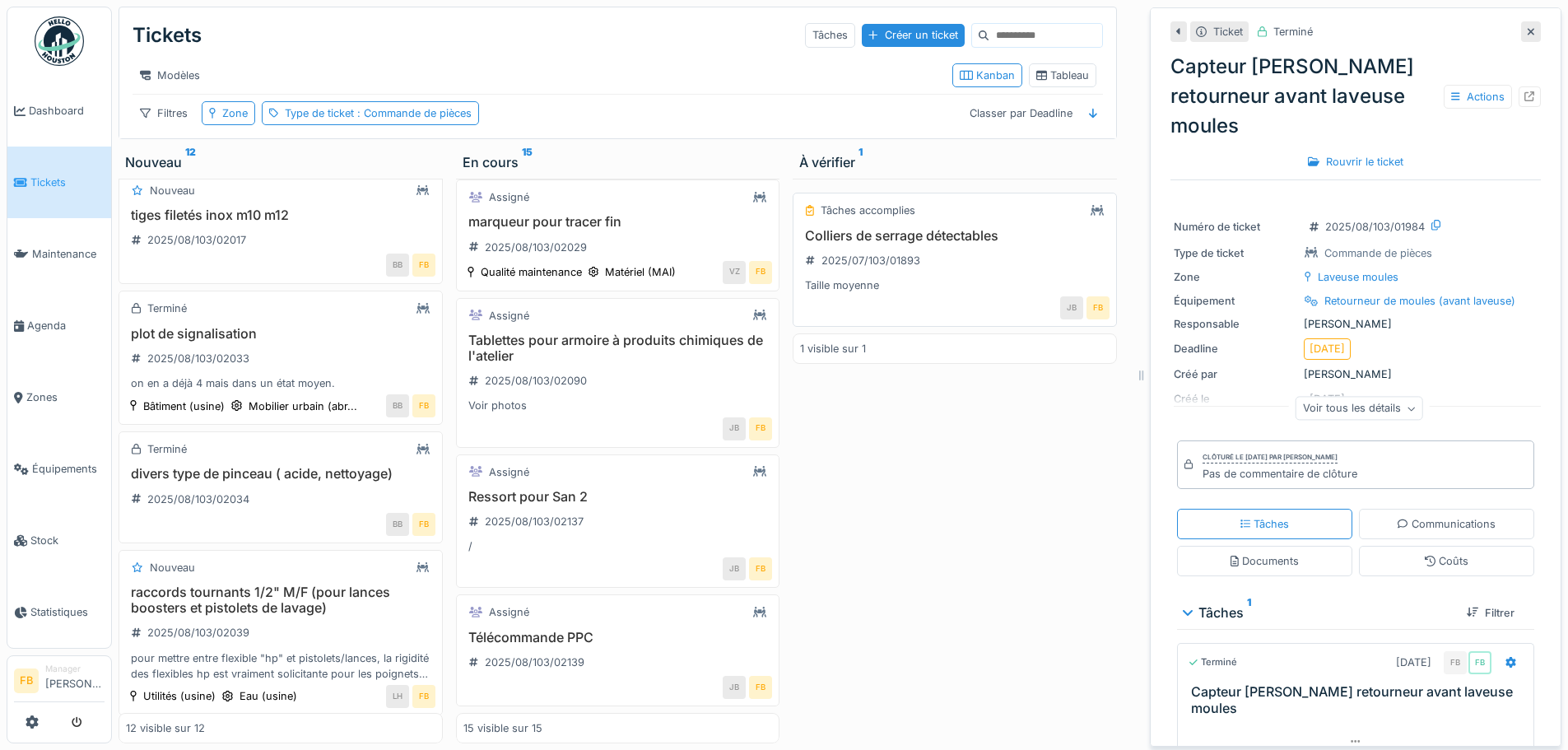
click at [924, 232] on h3 "Colliers de serrage détectables" at bounding box center [954, 235] width 309 height 15
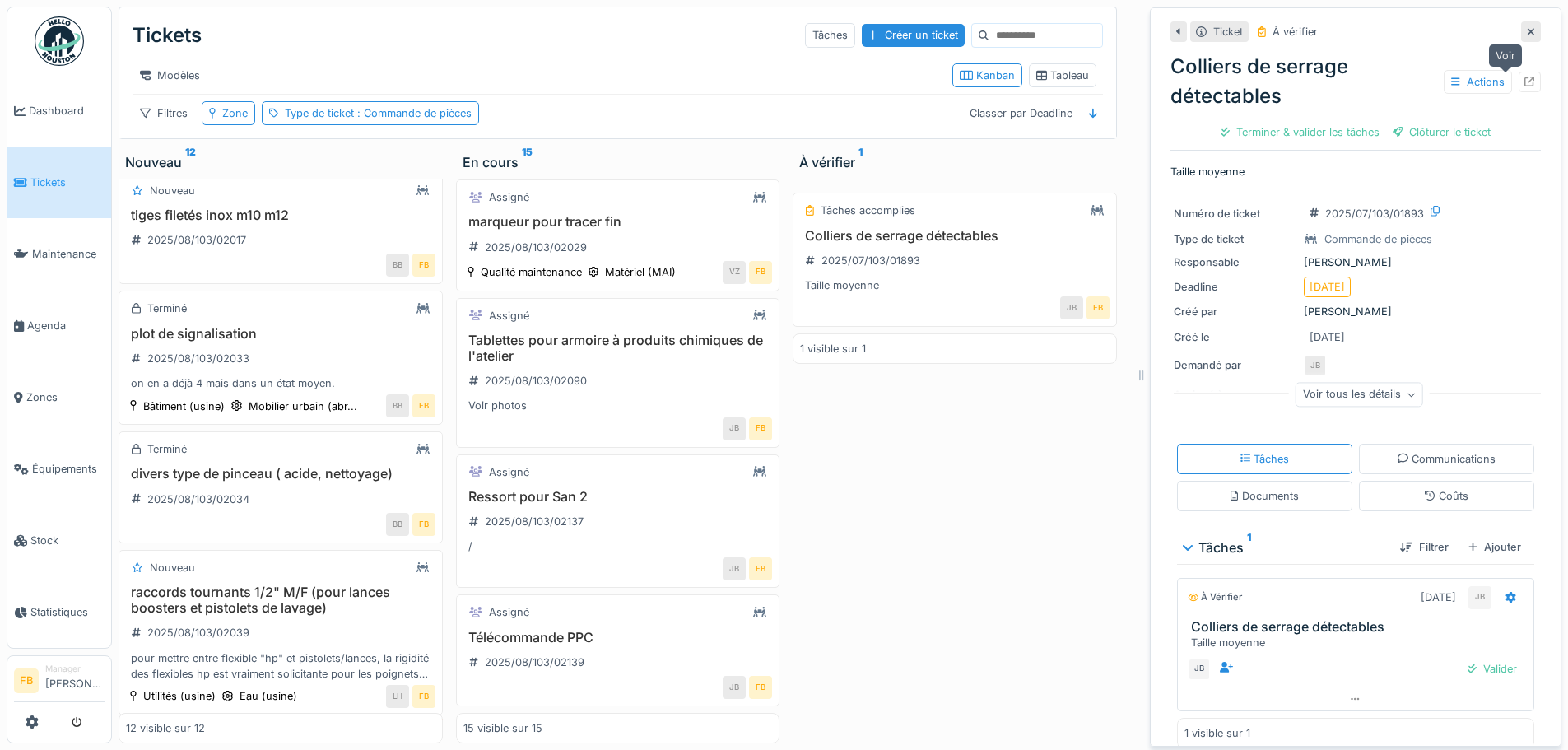
click at [1524, 77] on icon at bounding box center [1530, 82] width 11 height 11
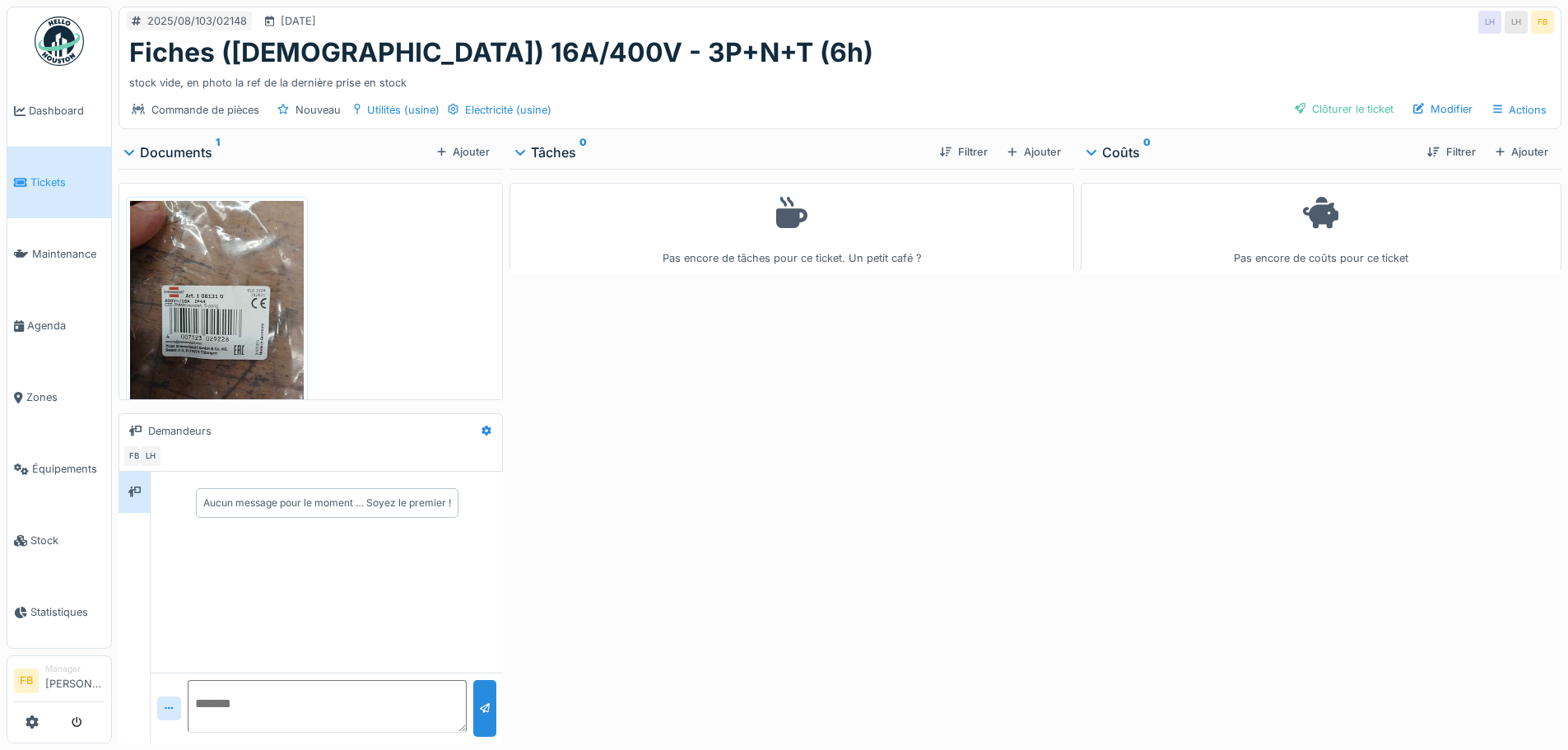
click at [233, 310] on img at bounding box center [216, 316] width 174 height 232
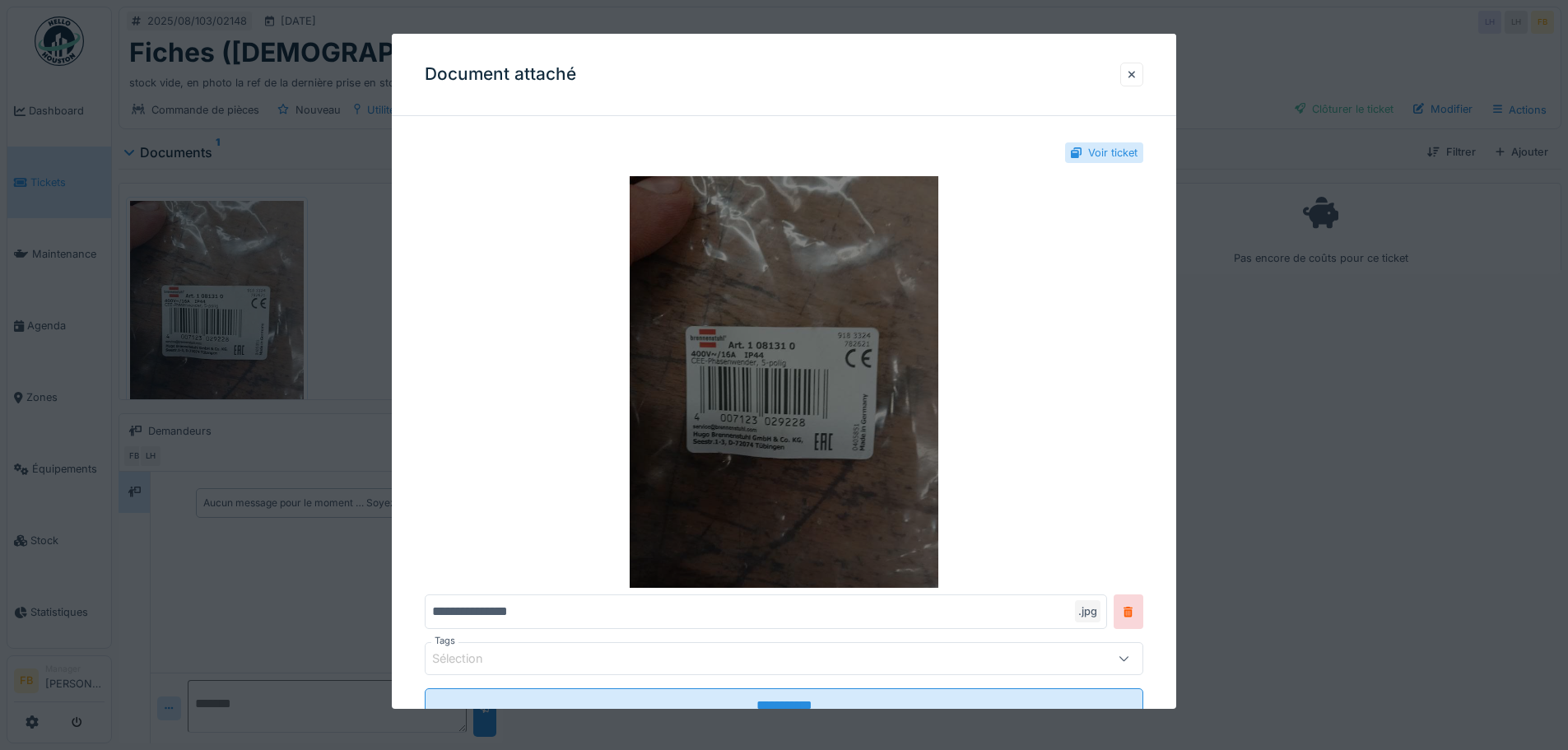
click at [777, 358] on img at bounding box center [784, 382] width 718 height 412
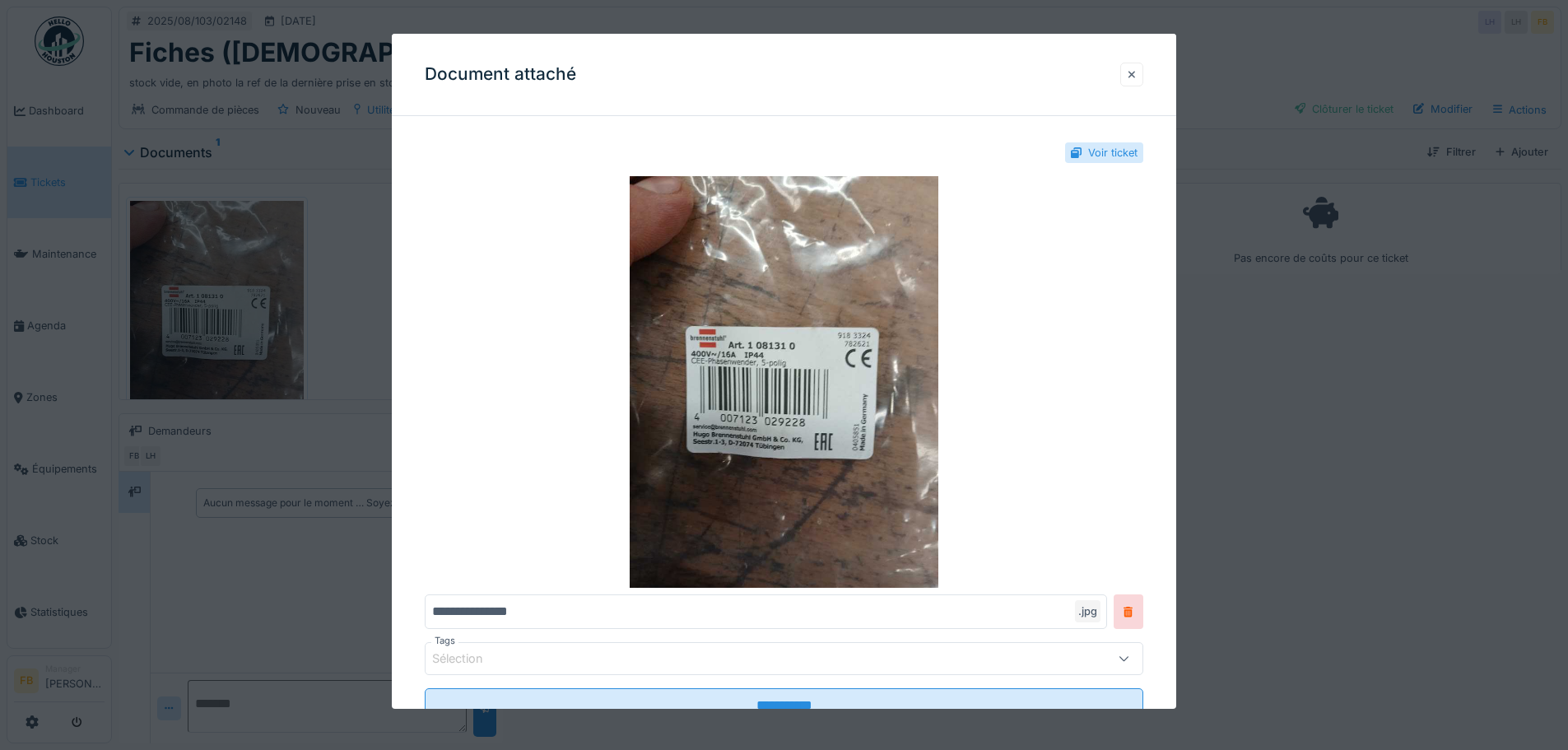
click at [1136, 68] on div at bounding box center [1131, 74] width 8 height 15
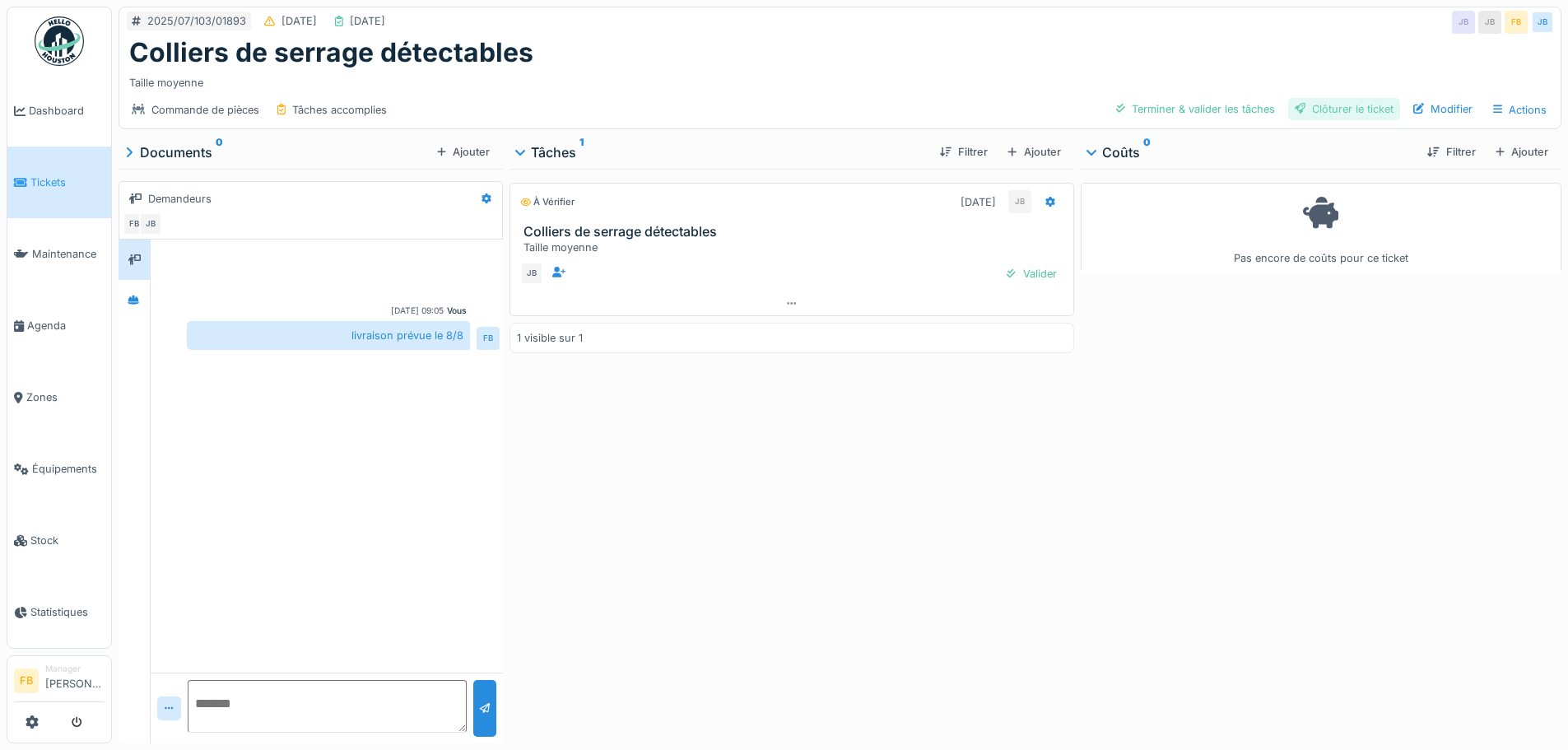
click at [1348, 107] on div "Clôturer le ticket" at bounding box center [1343, 108] width 112 height 22
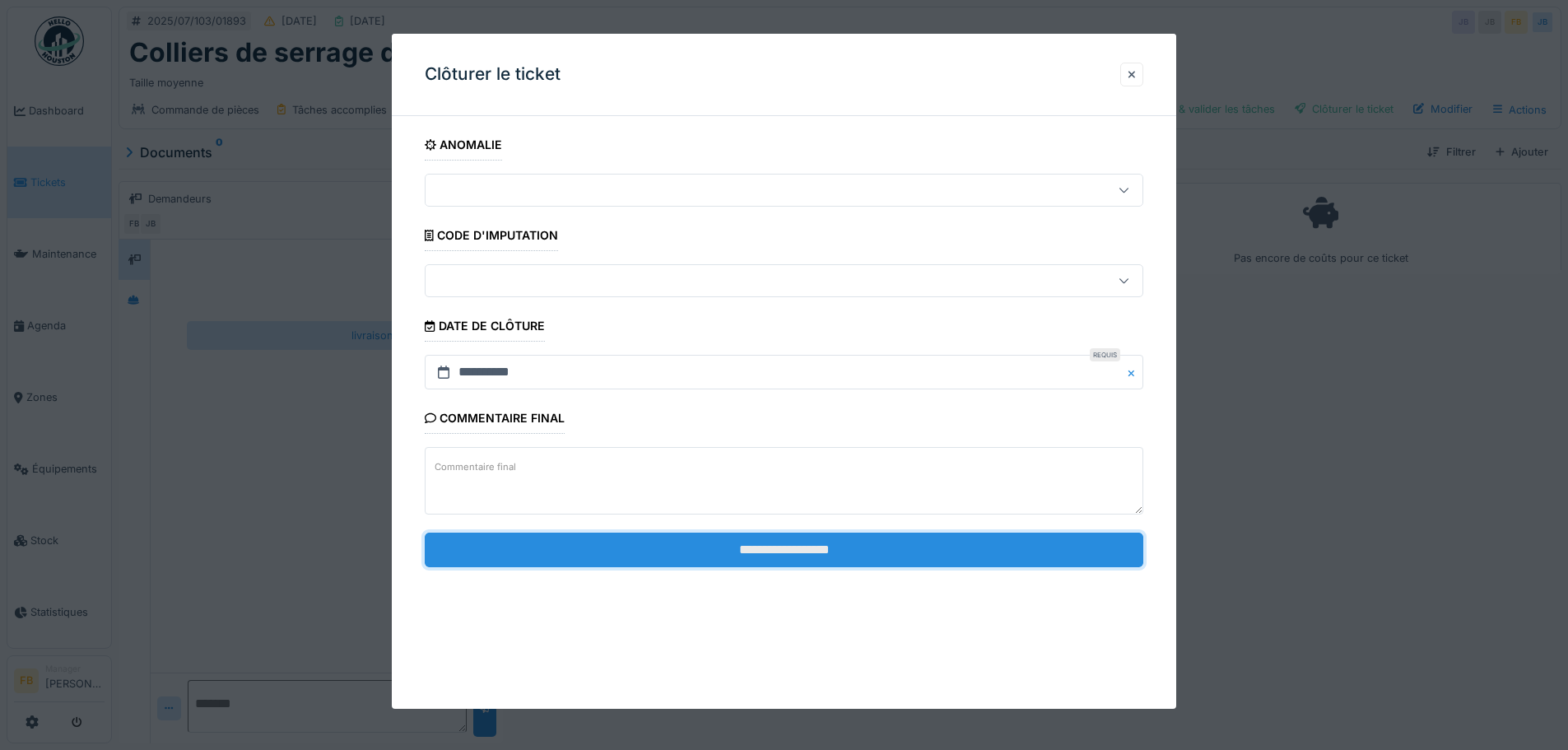
click at [837, 549] on input "**********" at bounding box center [784, 550] width 718 height 35
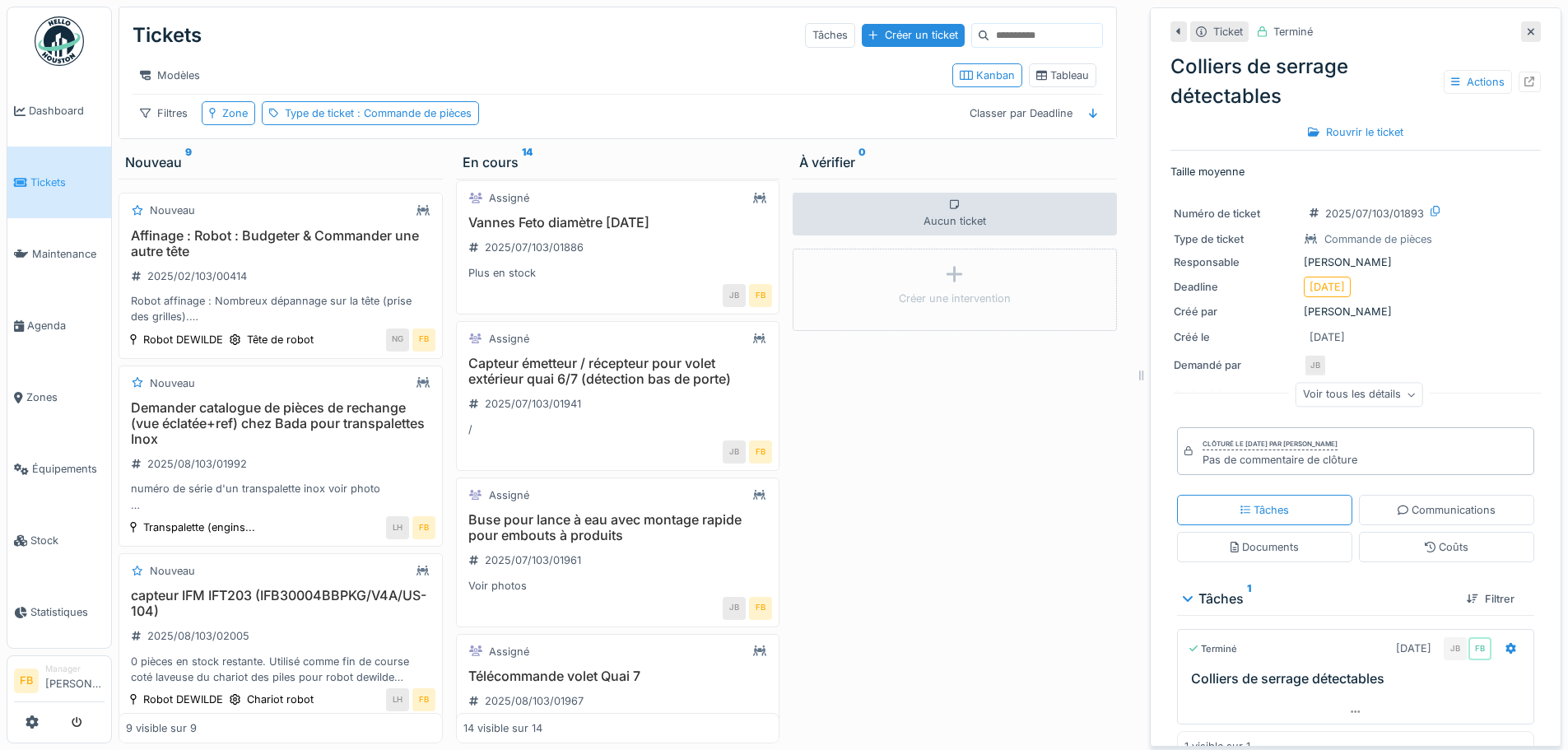
scroll to position [823, 0]
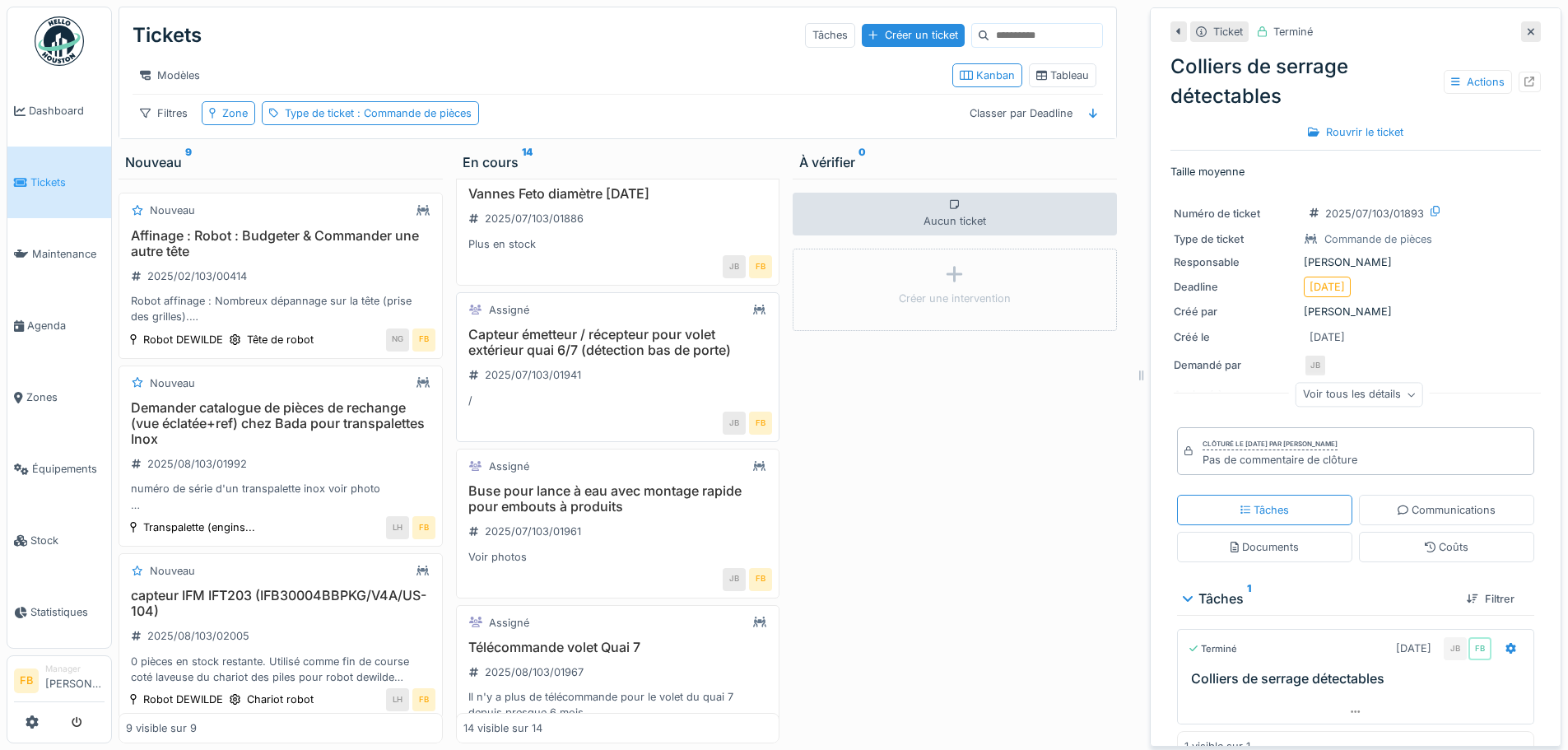
click at [623, 351] on h3 "Capteur émetteur / récepteur pour volet extérieur quai 6/7 (détection bas de po…" at bounding box center [618, 342] width 309 height 31
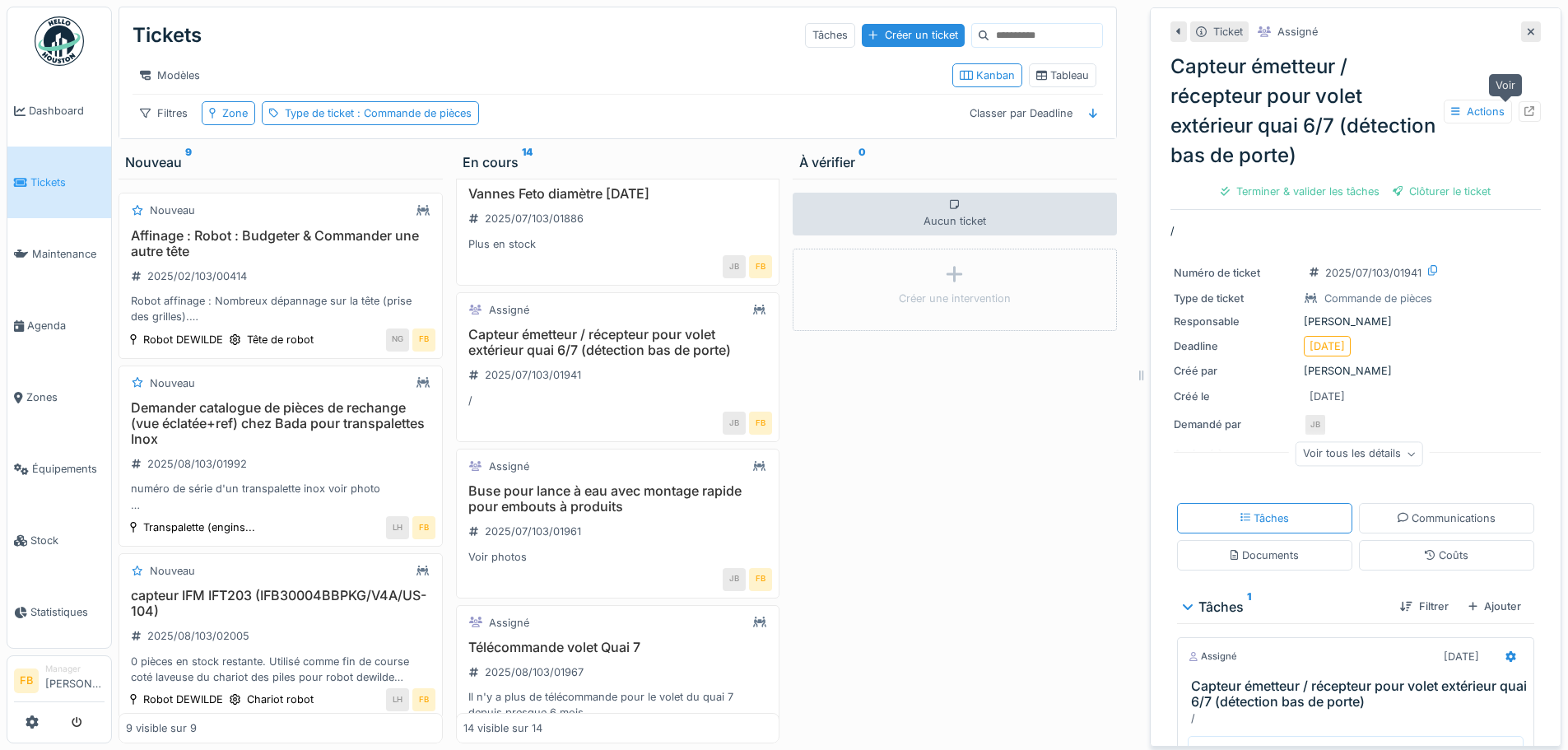
click at [1519, 101] on div at bounding box center [1530, 111] width 22 height 21
